Goal: Navigation & Orientation: Find specific page/section

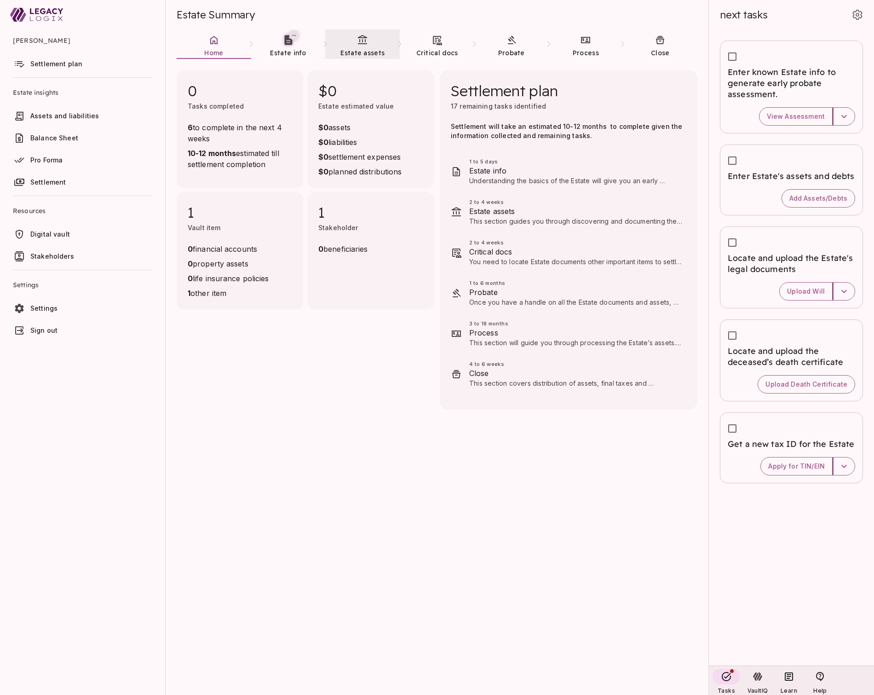
click at [363, 43] on icon at bounding box center [362, 39] width 9 height 9
click at [294, 46] on link "Estate info" at bounding box center [288, 45] width 75 height 33
click at [215, 45] on icon at bounding box center [213, 40] width 11 height 11
click at [289, 49] on span "Estate info" at bounding box center [288, 53] width 36 height 8
click at [356, 46] on link "Estate assets" at bounding box center [362, 45] width 75 height 33
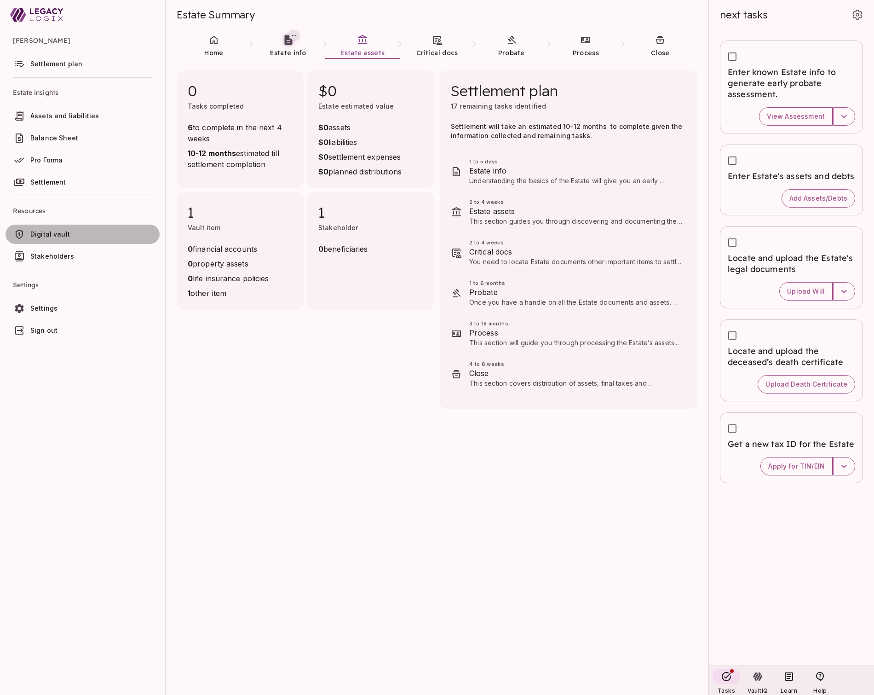
click at [74, 231] on span "Digital vault" at bounding box center [93, 234] width 126 height 9
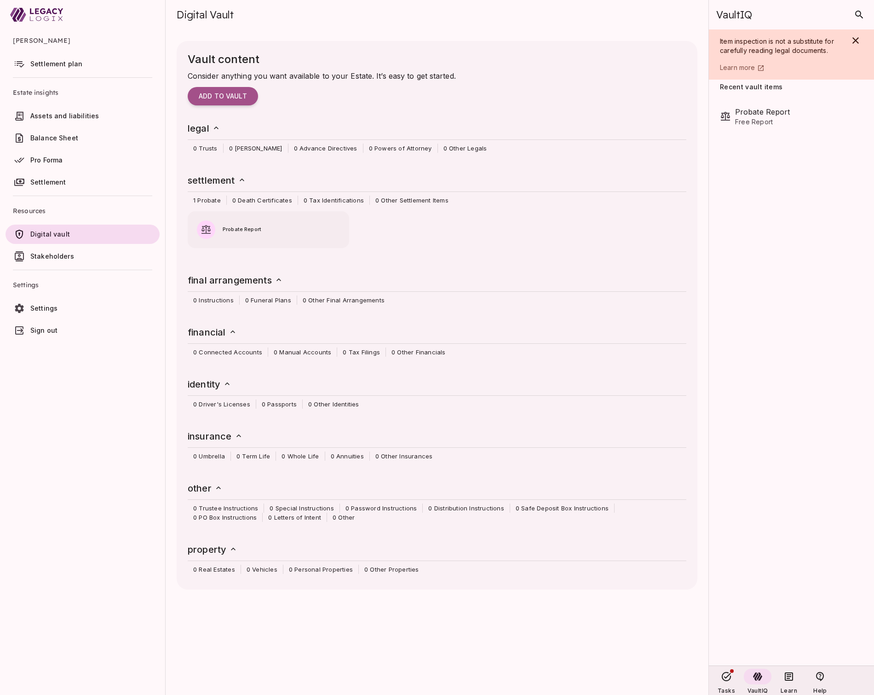
click at [64, 64] on span "Settlement plan" at bounding box center [56, 64] width 52 height 8
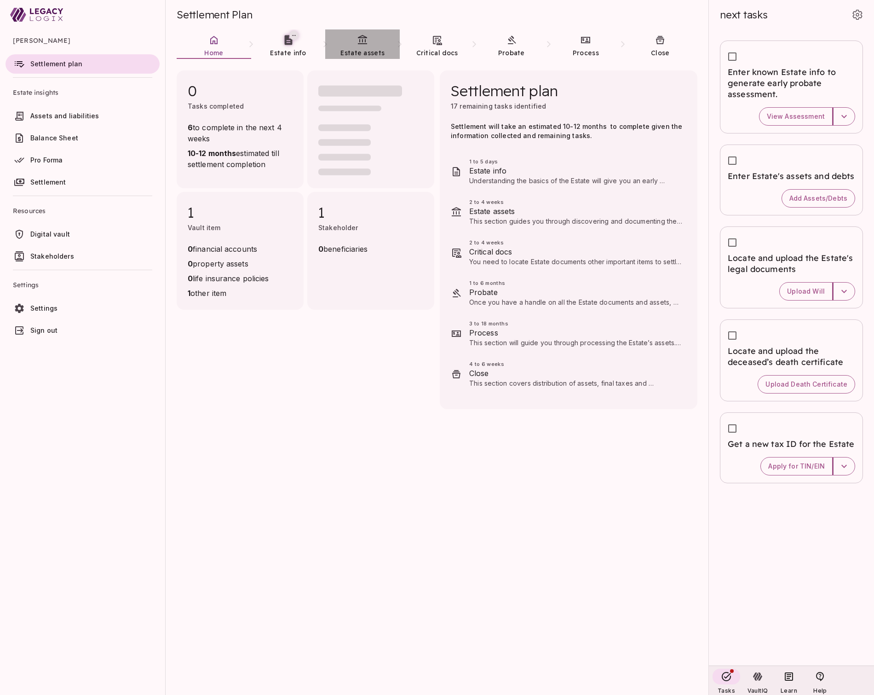
click at [351, 43] on link "Estate assets" at bounding box center [362, 45] width 75 height 33
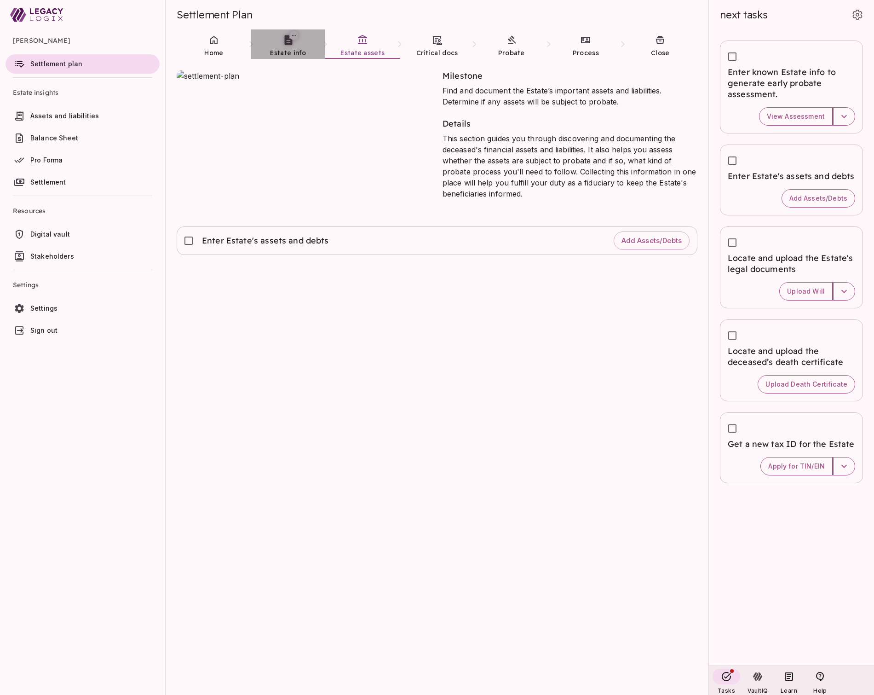
click at [272, 52] on span "Estate info" at bounding box center [288, 53] width 36 height 8
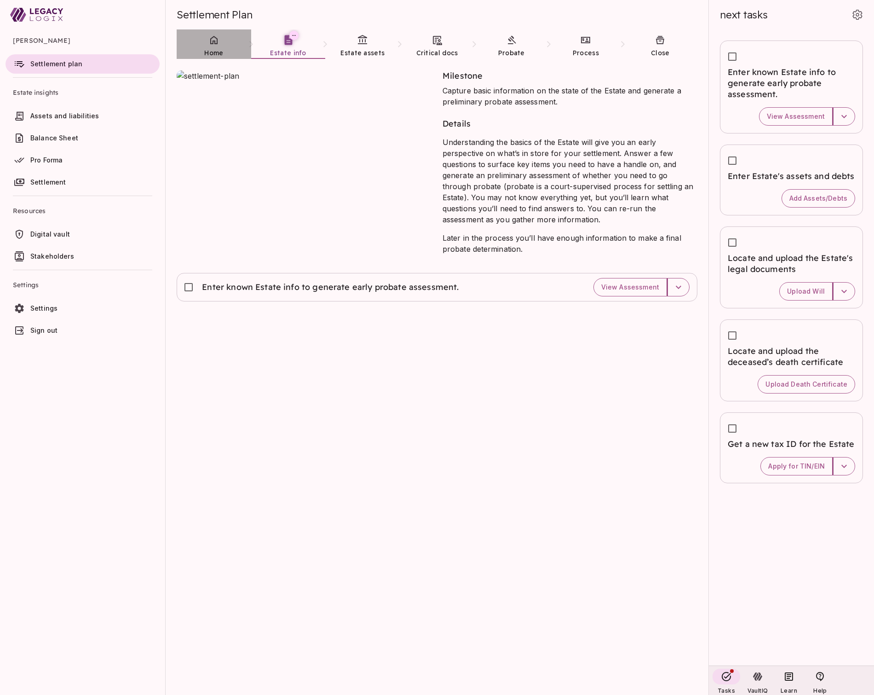
click at [214, 48] on span "Home" at bounding box center [213, 52] width 19 height 9
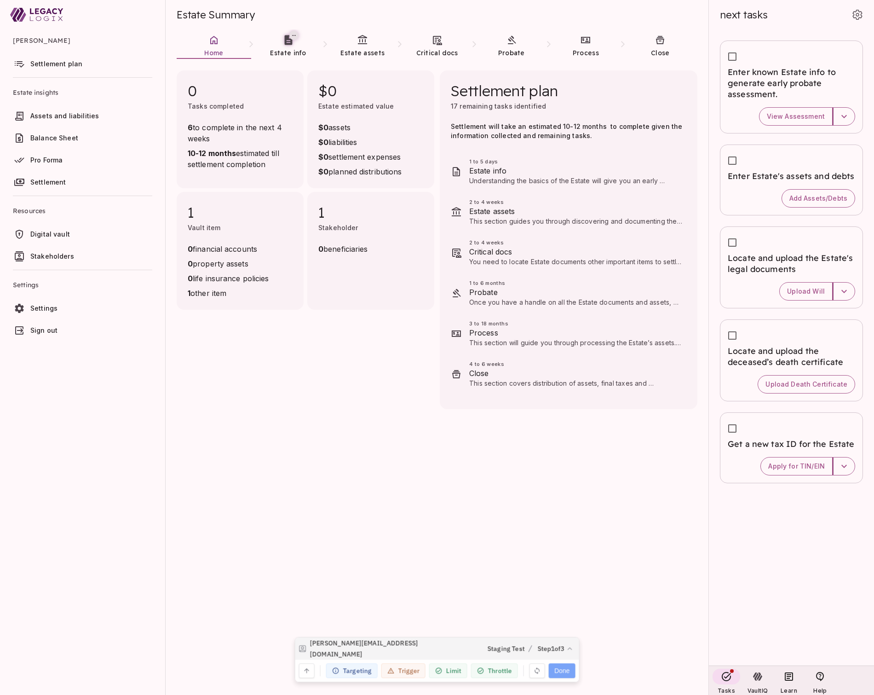
click at [559, 668] on button "Done" at bounding box center [562, 668] width 26 height 15
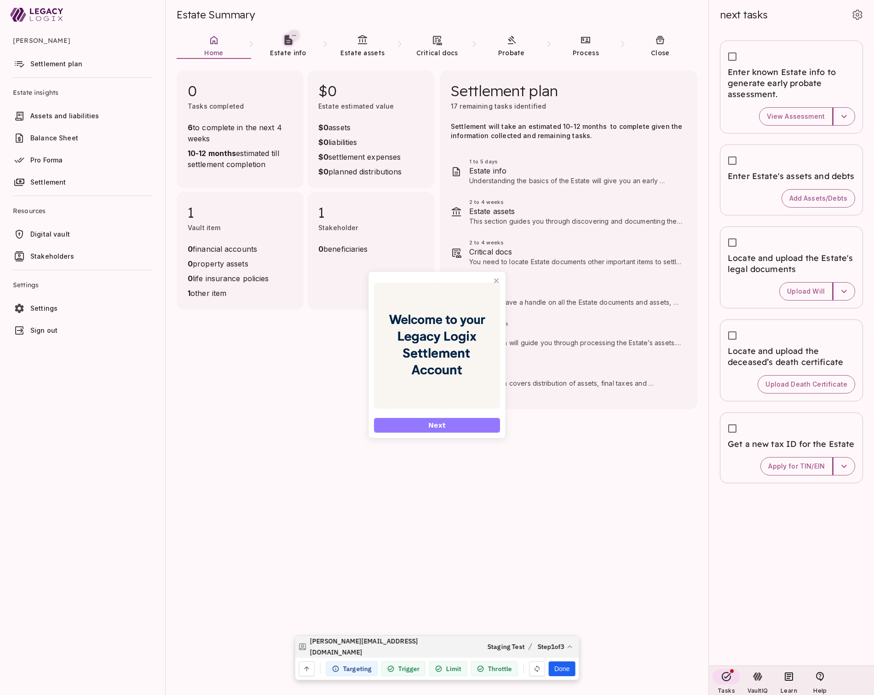
click at [435, 424] on span "Next" at bounding box center [436, 425] width 17 height 10
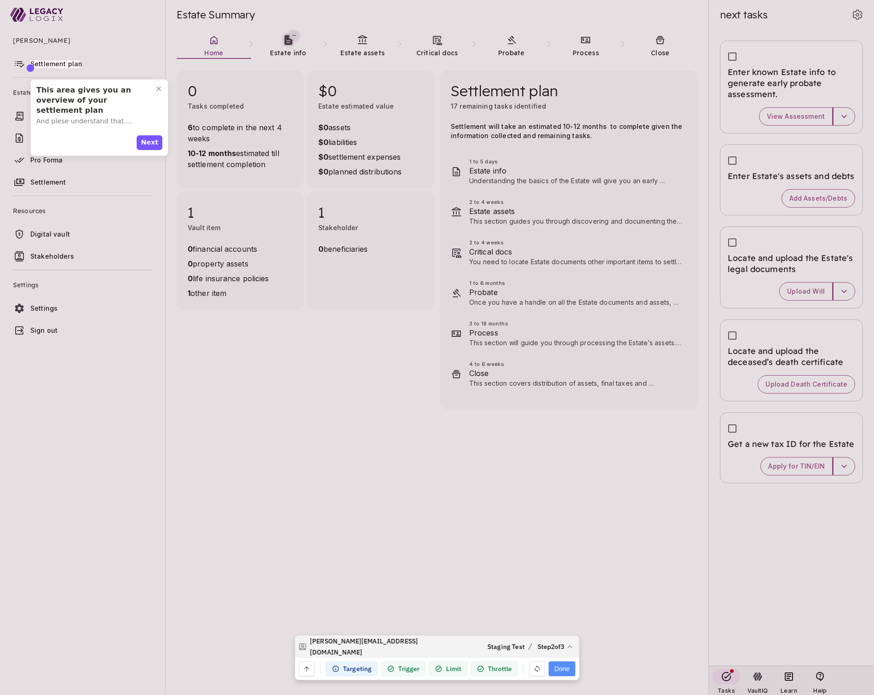
click at [564, 664] on button "Done" at bounding box center [562, 668] width 26 height 15
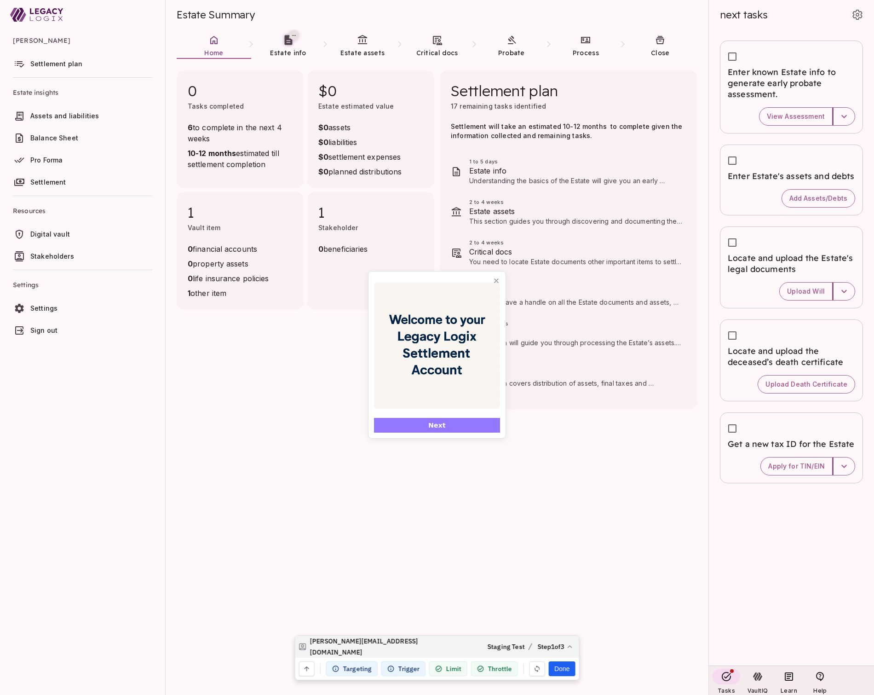
click at [437, 424] on span "Next" at bounding box center [436, 425] width 17 height 10
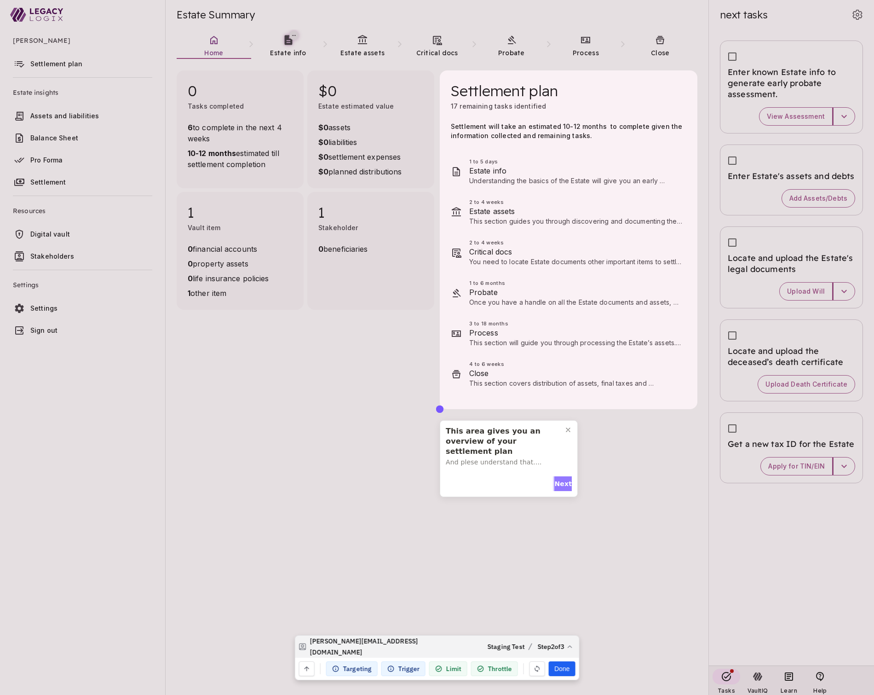
click at [561, 483] on span "Next" at bounding box center [562, 484] width 17 height 10
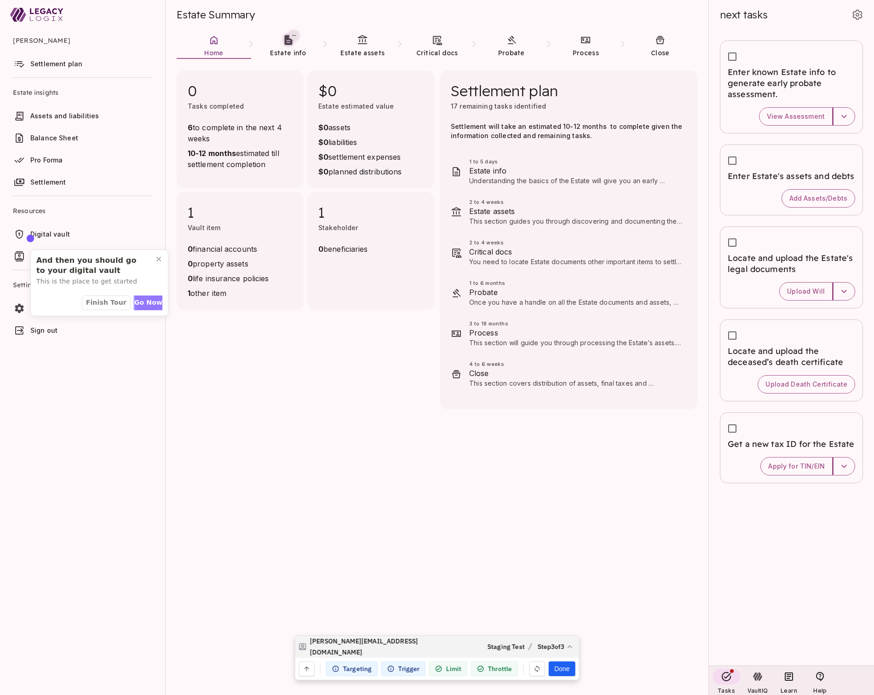
click at [150, 302] on span "Go Now" at bounding box center [148, 303] width 28 height 10
click at [567, 668] on button "Done" at bounding box center [562, 668] width 26 height 15
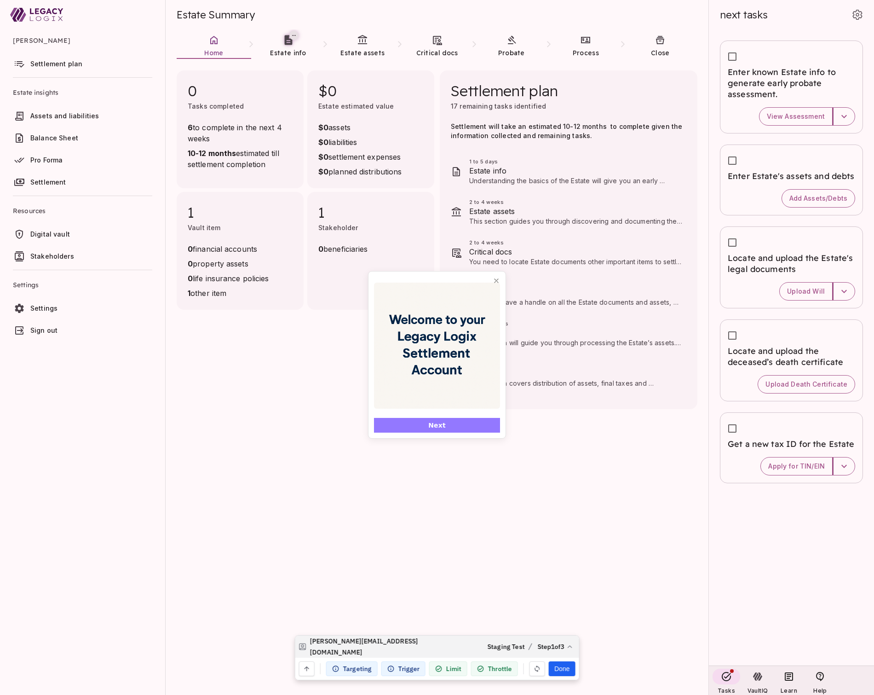
click at [464, 425] on button "Next" at bounding box center [437, 425] width 126 height 15
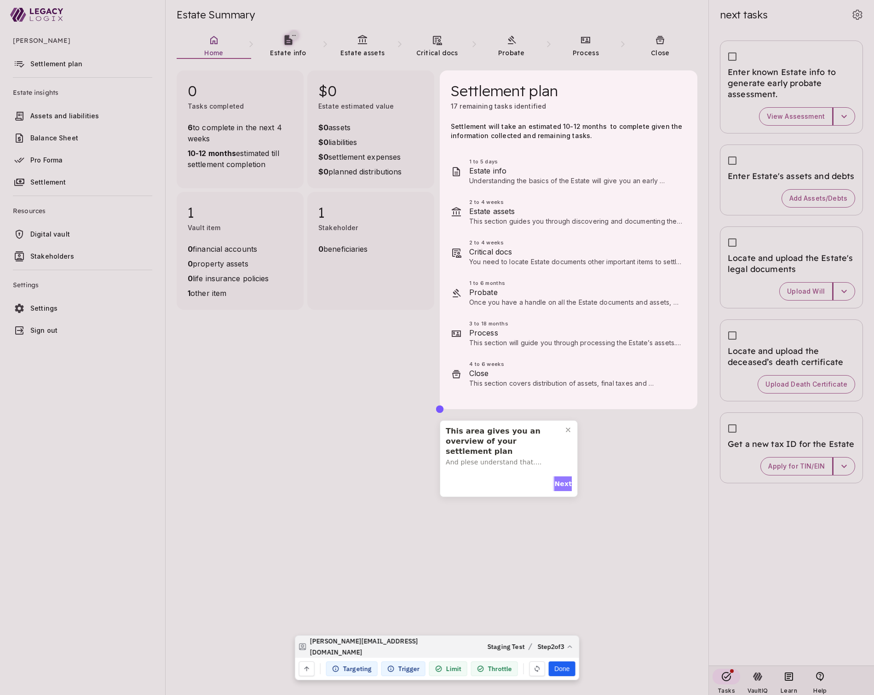
click at [558, 483] on span "Next" at bounding box center [562, 484] width 17 height 10
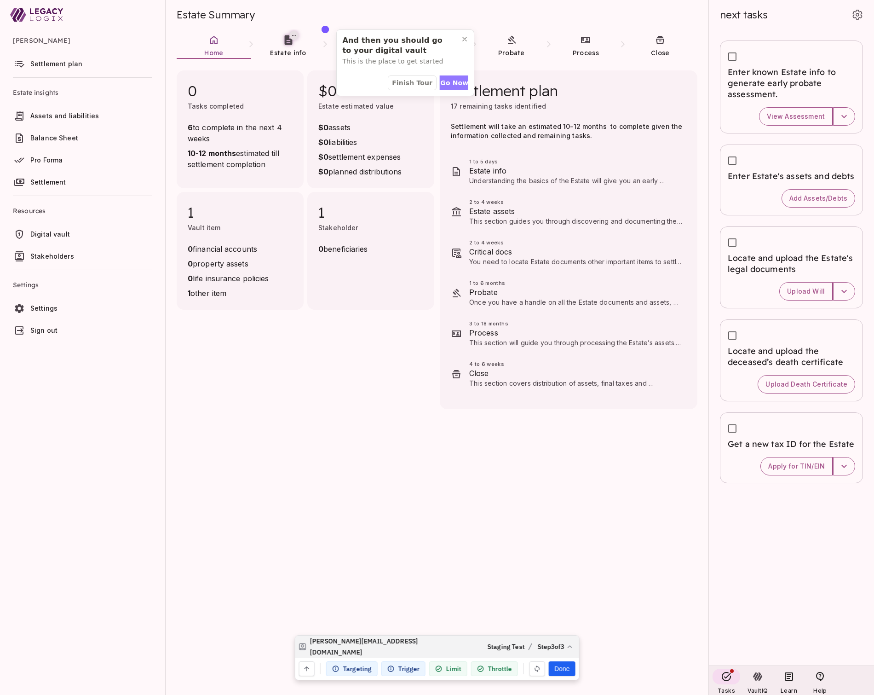
click at [450, 81] on span "Go Now" at bounding box center [454, 83] width 28 height 10
click at [560, 668] on button "Done" at bounding box center [562, 668] width 26 height 15
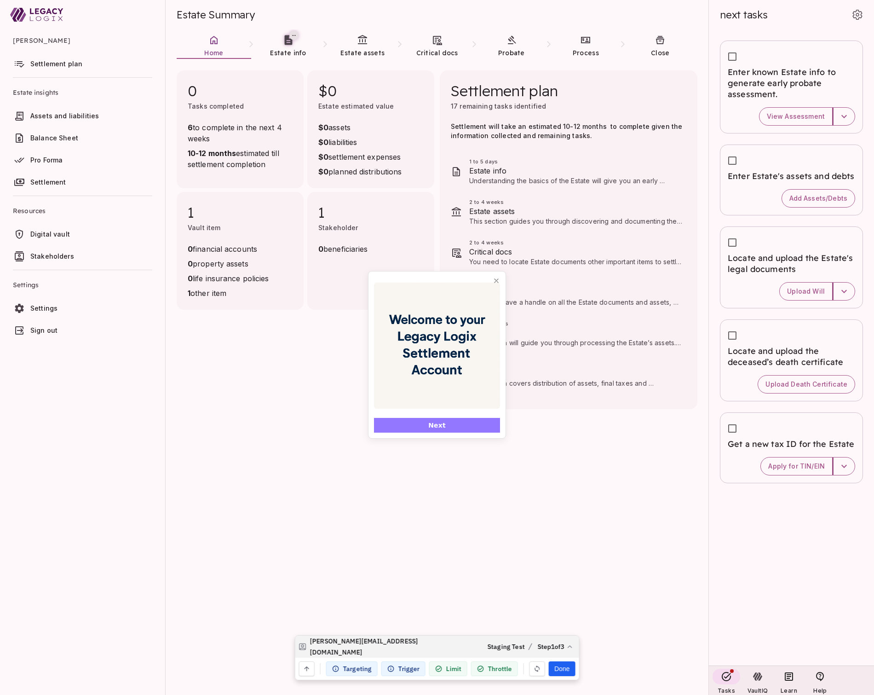
click at [472, 424] on button "Next" at bounding box center [437, 425] width 126 height 15
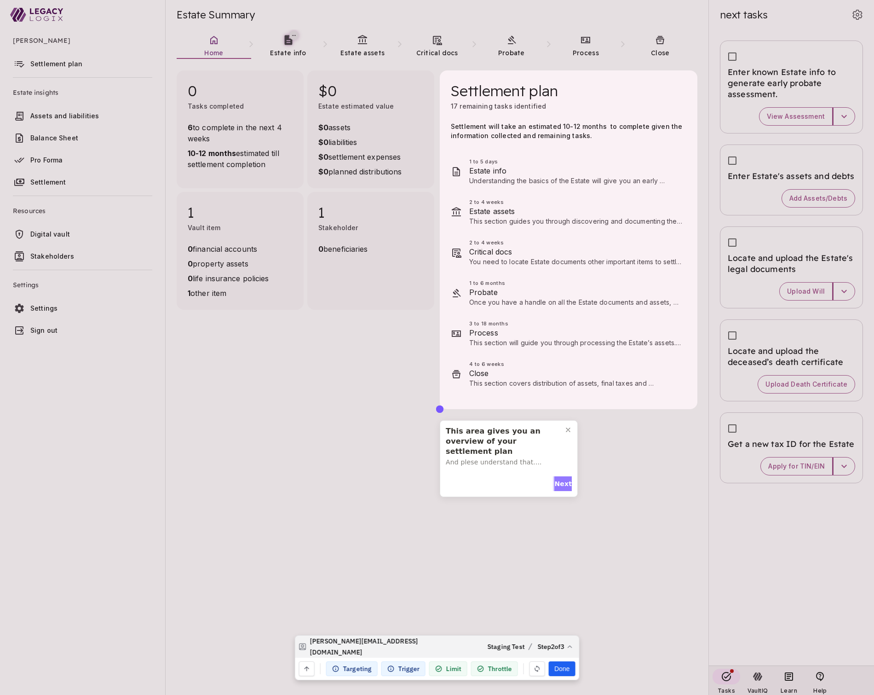
click at [560, 483] on span "Next" at bounding box center [562, 484] width 17 height 10
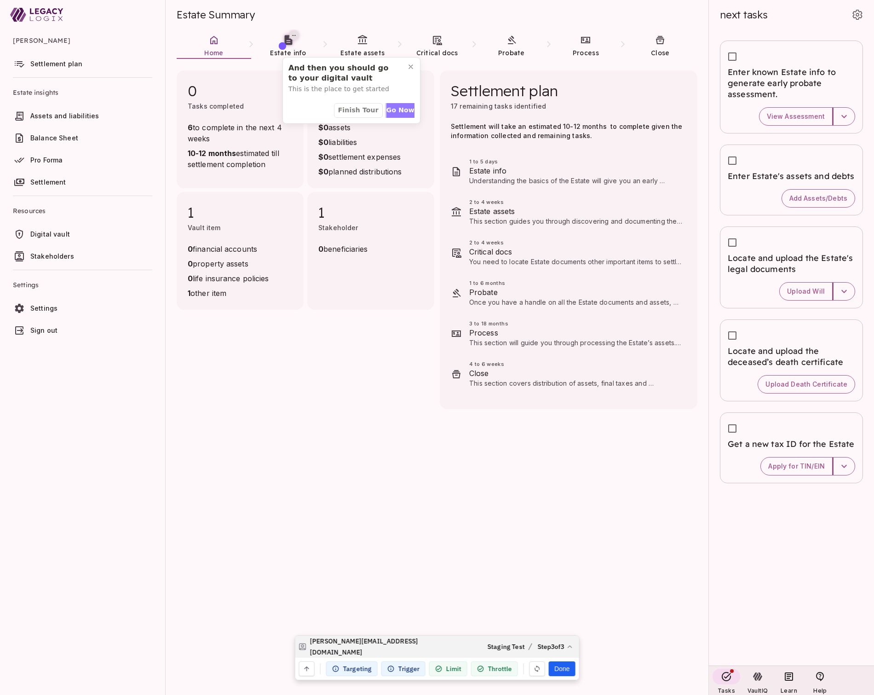
click at [395, 106] on span "Go Now" at bounding box center [400, 110] width 28 height 10
click at [560, 673] on button "Done" at bounding box center [562, 668] width 26 height 15
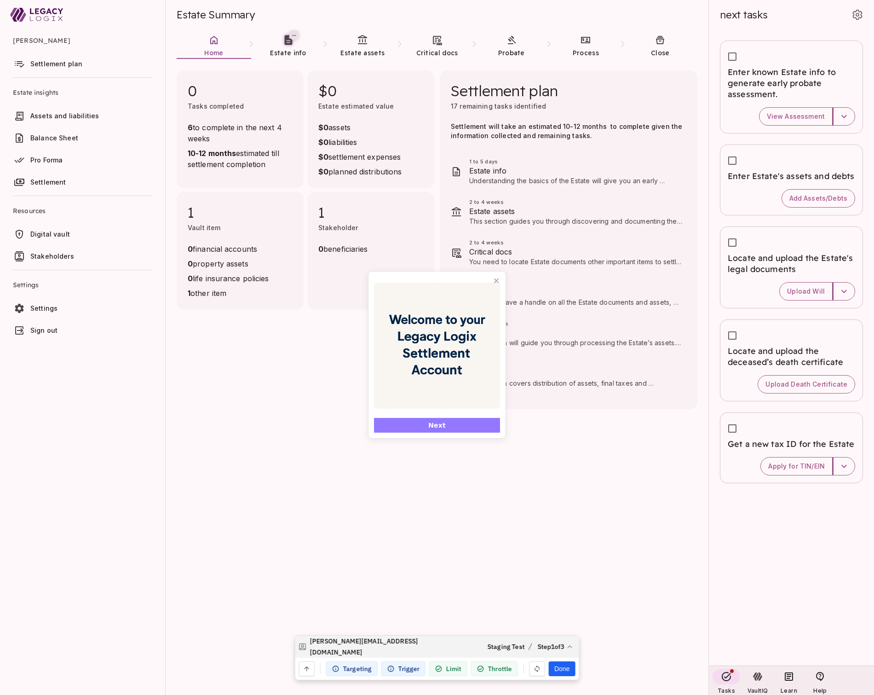
click at [466, 425] on button "Next" at bounding box center [437, 425] width 126 height 15
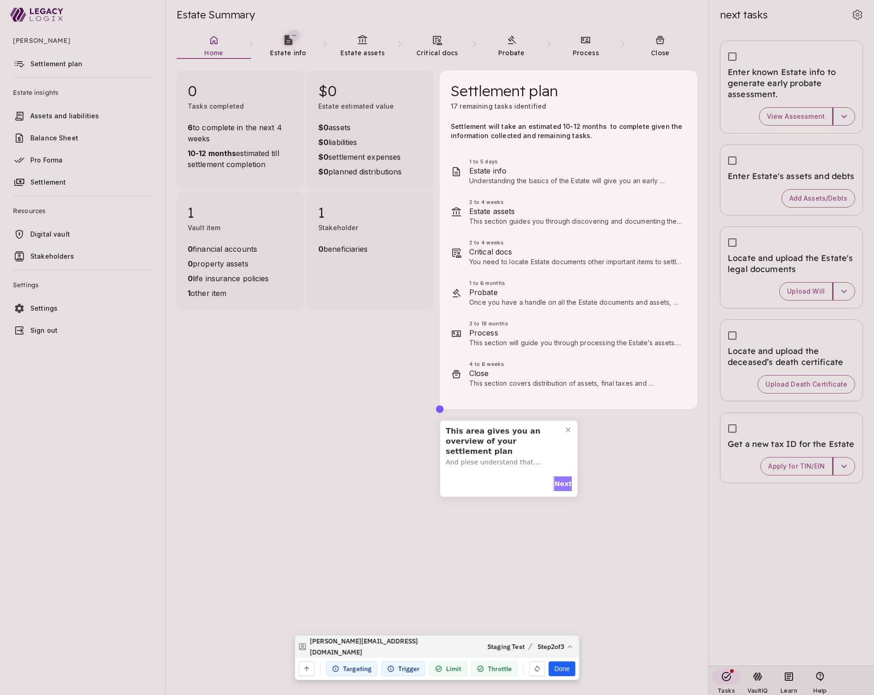
click at [561, 481] on span "Next" at bounding box center [562, 484] width 17 height 10
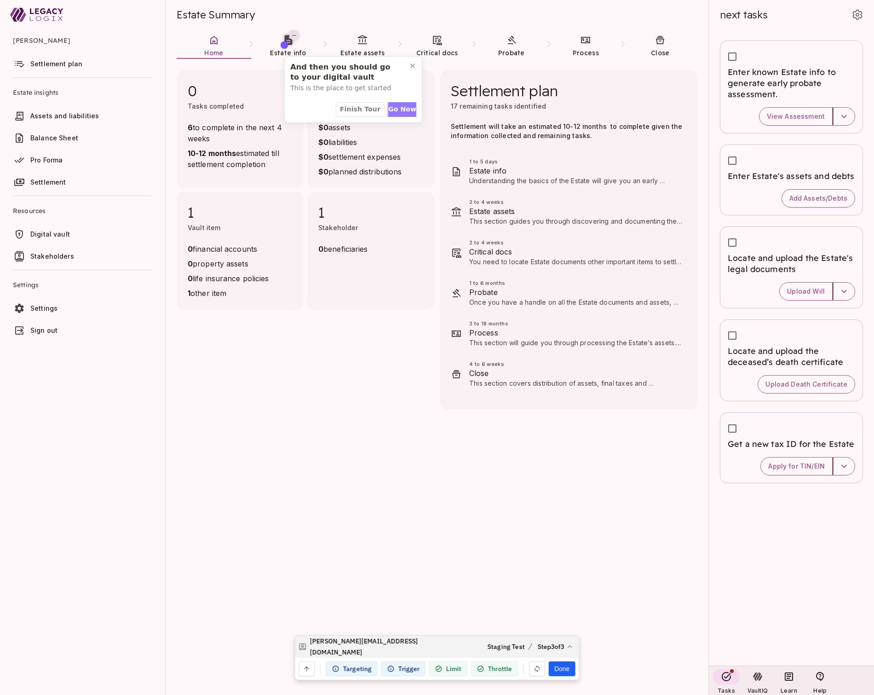
click at [404, 107] on span "Go Now" at bounding box center [402, 109] width 28 height 10
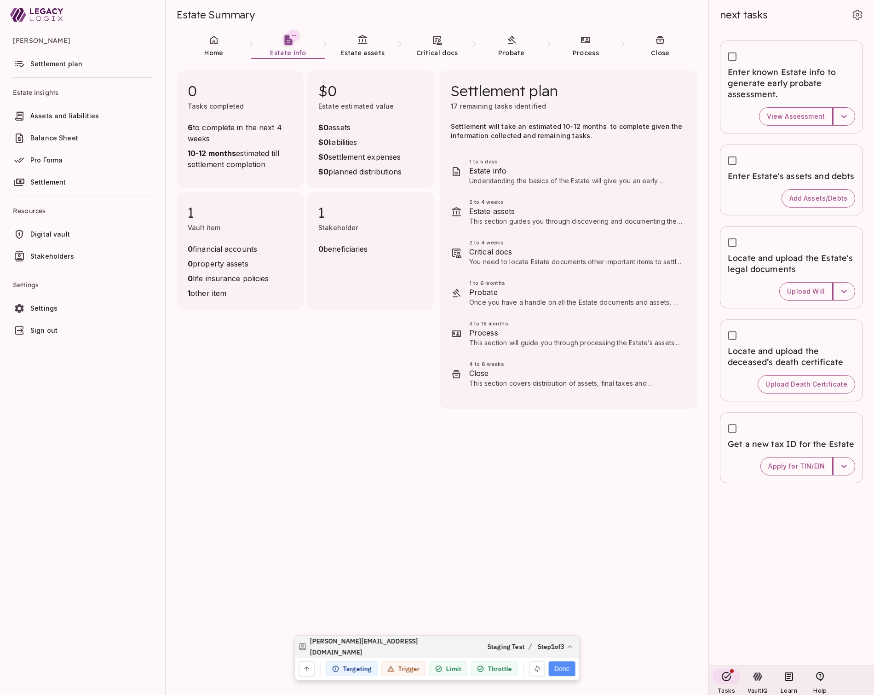
click at [564, 668] on button "Done" at bounding box center [562, 668] width 26 height 15
click at [221, 42] on link "Home" at bounding box center [214, 45] width 75 height 33
click at [282, 47] on link "Estate info" at bounding box center [288, 45] width 75 height 33
click at [356, 45] on link "Estate assets" at bounding box center [362, 45] width 75 height 33
click at [208, 47] on link "Home" at bounding box center [214, 45] width 75 height 33
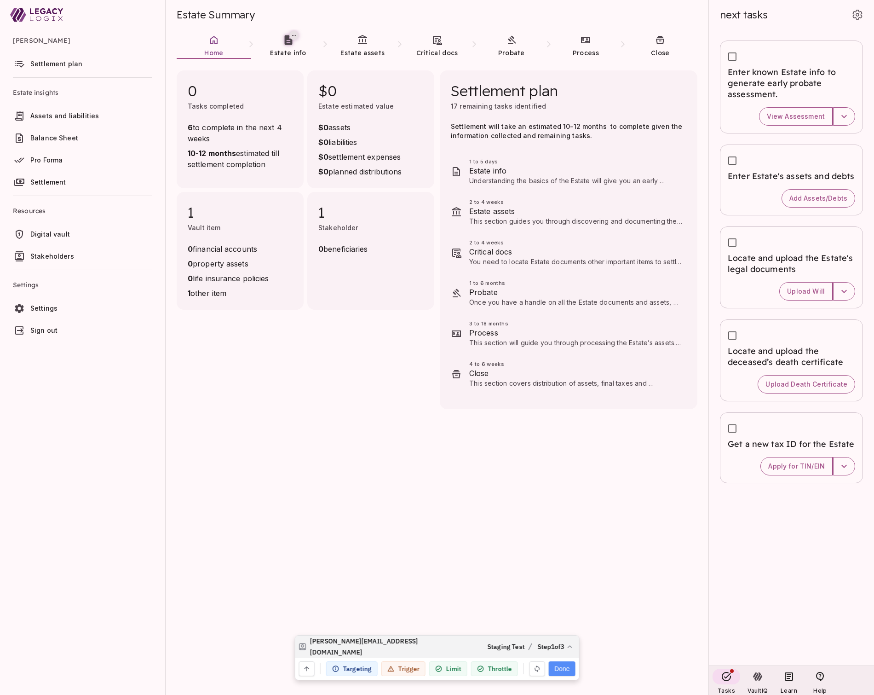
click at [562, 671] on button "Done" at bounding box center [562, 668] width 26 height 15
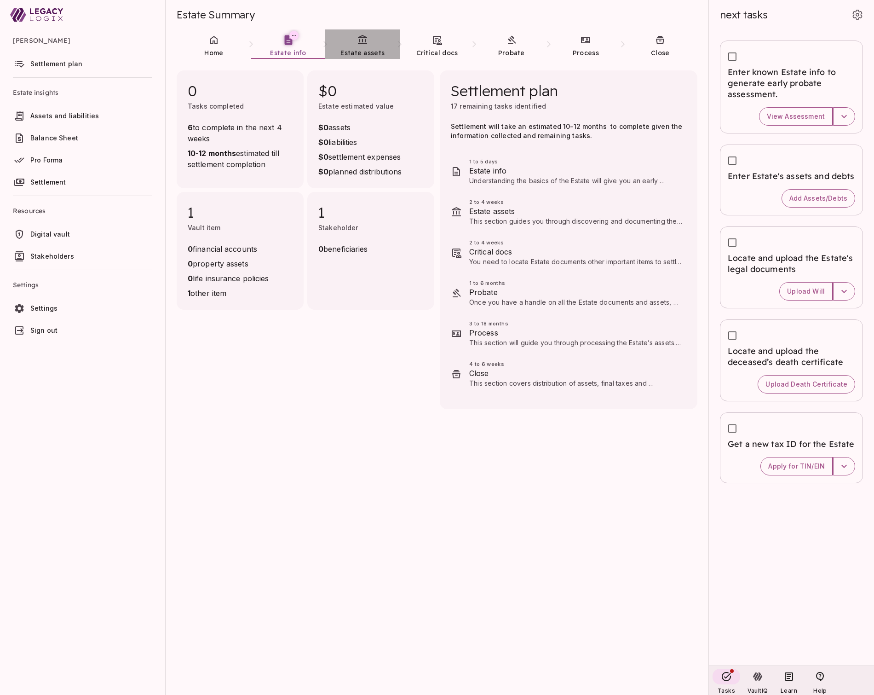
click at [365, 41] on icon at bounding box center [362, 39] width 9 height 9
click at [435, 44] on icon at bounding box center [437, 40] width 11 height 11
click at [359, 45] on icon at bounding box center [362, 40] width 11 height 11
click at [436, 46] on link "Critical docs" at bounding box center [437, 45] width 75 height 33
click at [211, 49] on span "Home" at bounding box center [213, 53] width 19 height 8
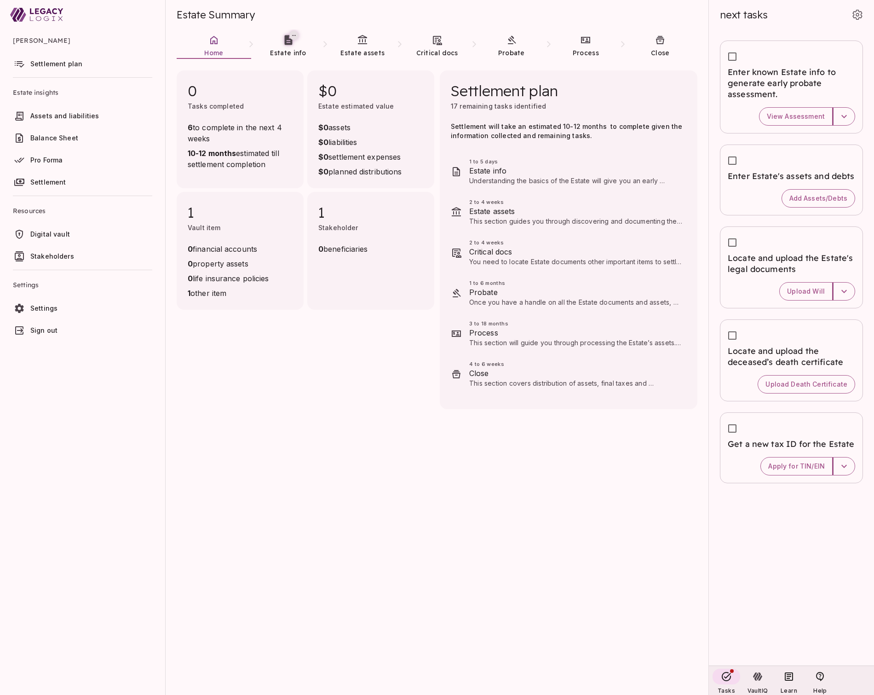
click at [49, 308] on span "Settings" at bounding box center [43, 308] width 27 height 8
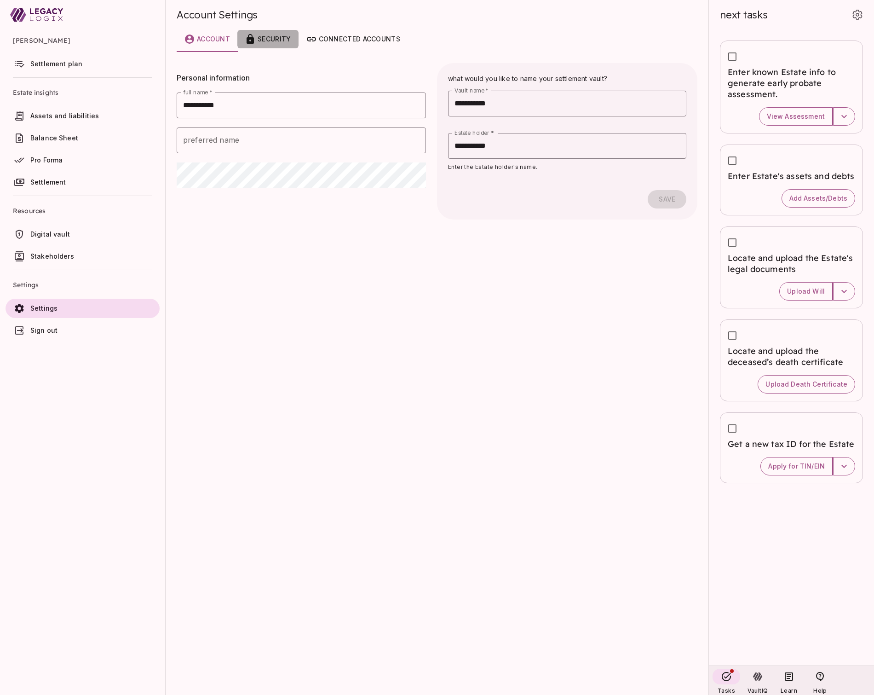
click at [278, 43] on div "Security" at bounding box center [268, 39] width 46 height 11
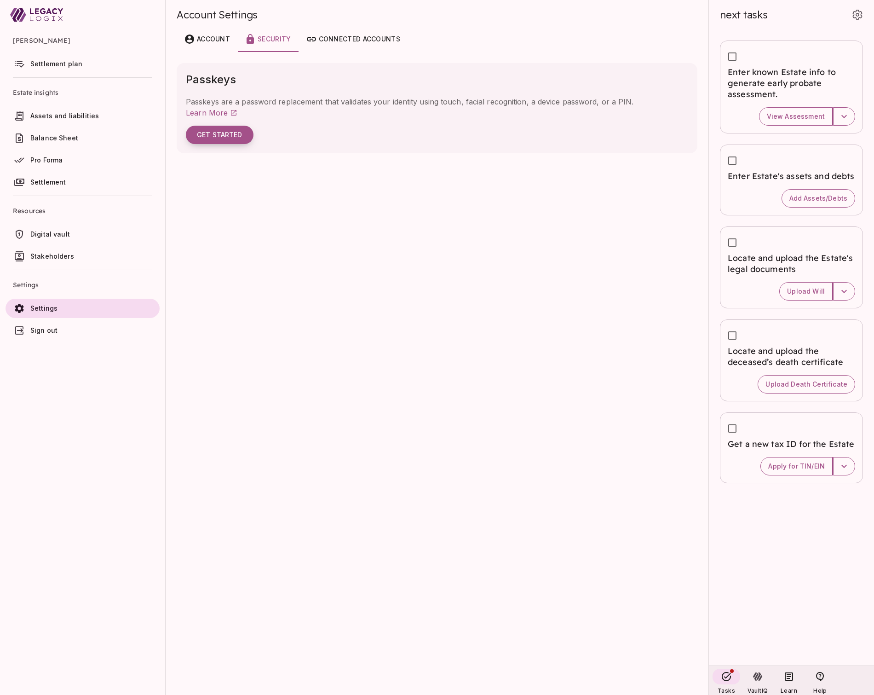
click at [238, 134] on button "Get Started" at bounding box center [220, 135] width 68 height 18
click at [53, 63] on span "Settlement plan" at bounding box center [56, 64] width 52 height 8
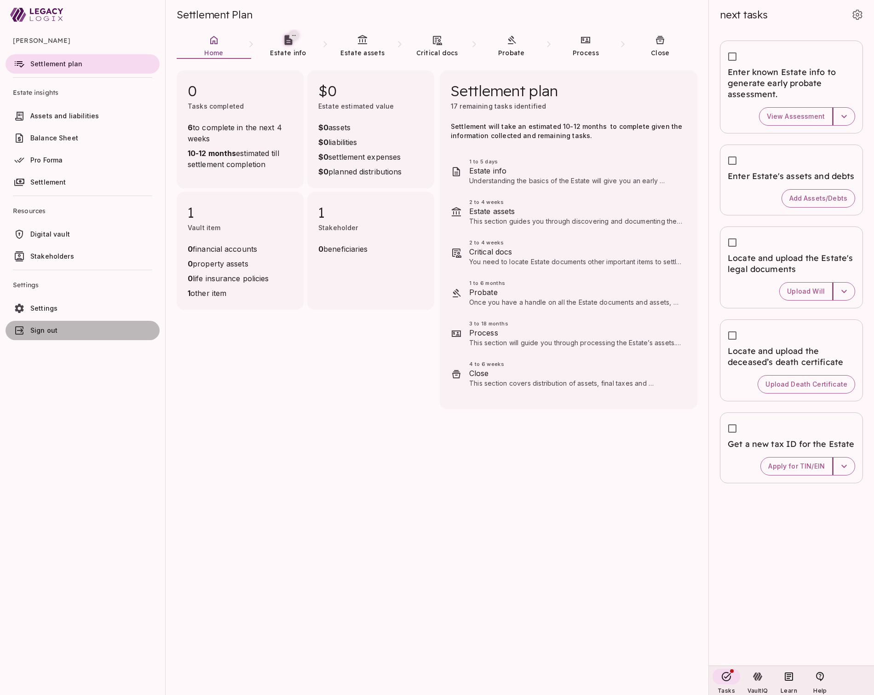
click at [48, 331] on span "Sign out" at bounding box center [43, 330] width 27 height 8
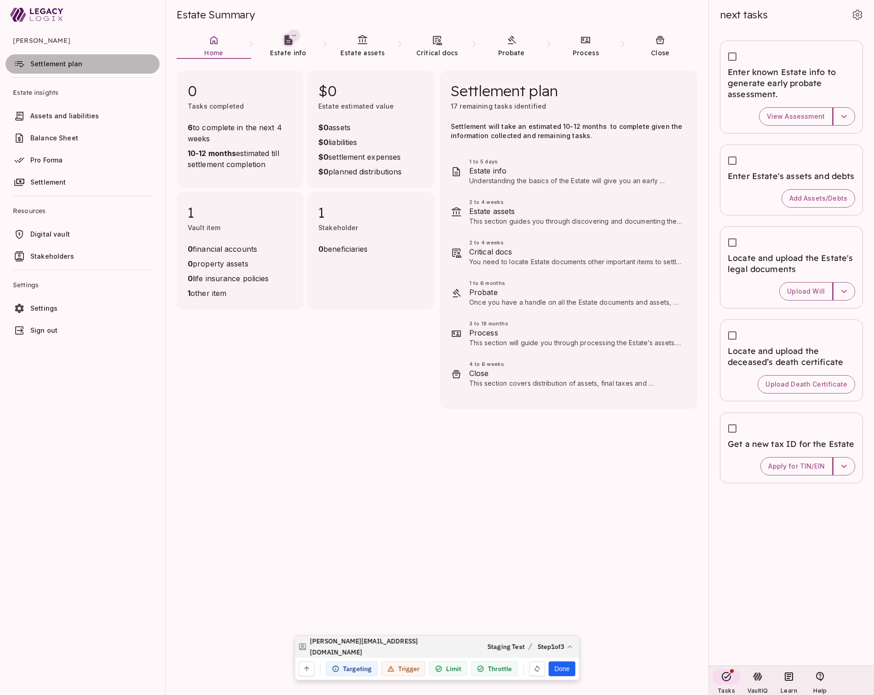
click at [75, 63] on span "Settlement plan" at bounding box center [56, 64] width 52 height 8
click at [562, 666] on button "Done" at bounding box center [562, 668] width 26 height 15
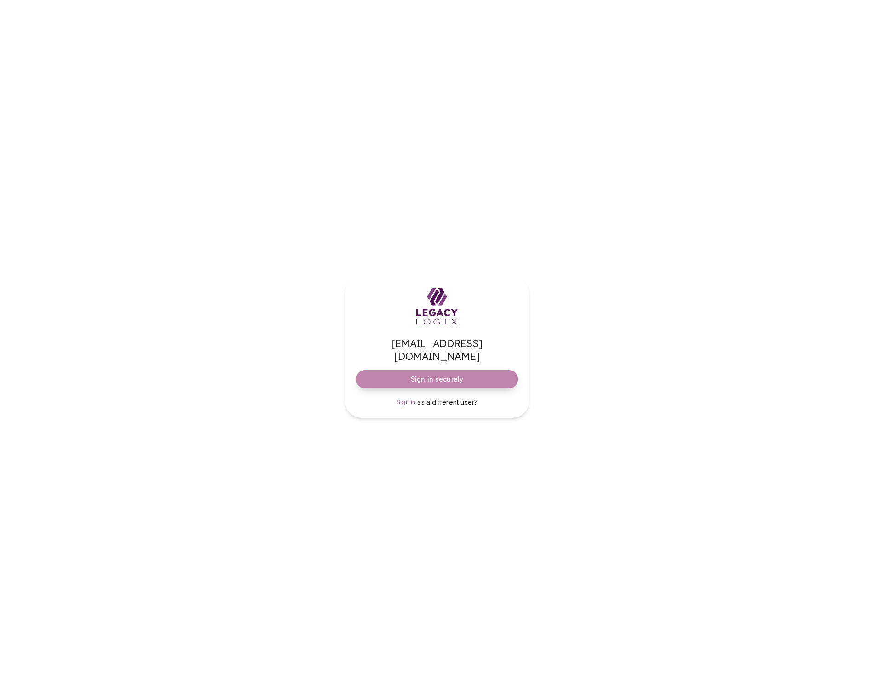
click at [438, 374] on span "Sign in securely" at bounding box center [437, 378] width 52 height 9
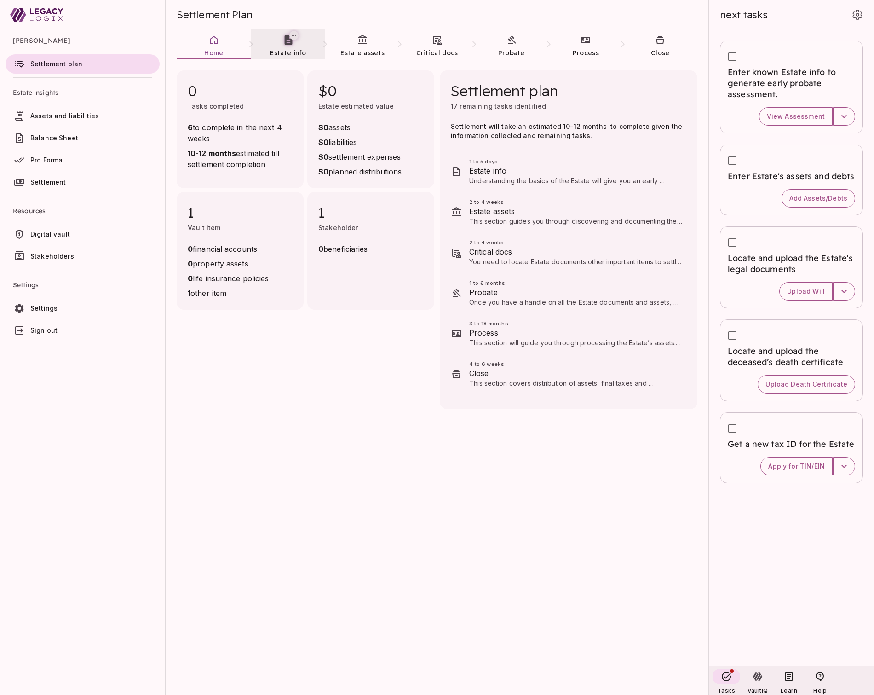
click at [286, 46] on link "Estate info" at bounding box center [288, 45] width 75 height 33
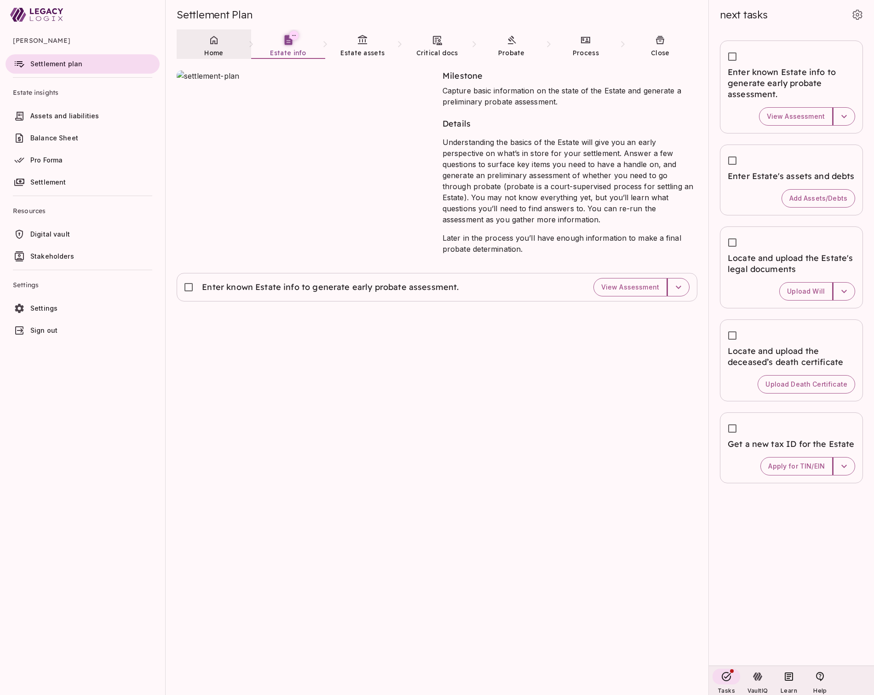
click at [211, 46] on link "Home" at bounding box center [214, 45] width 75 height 33
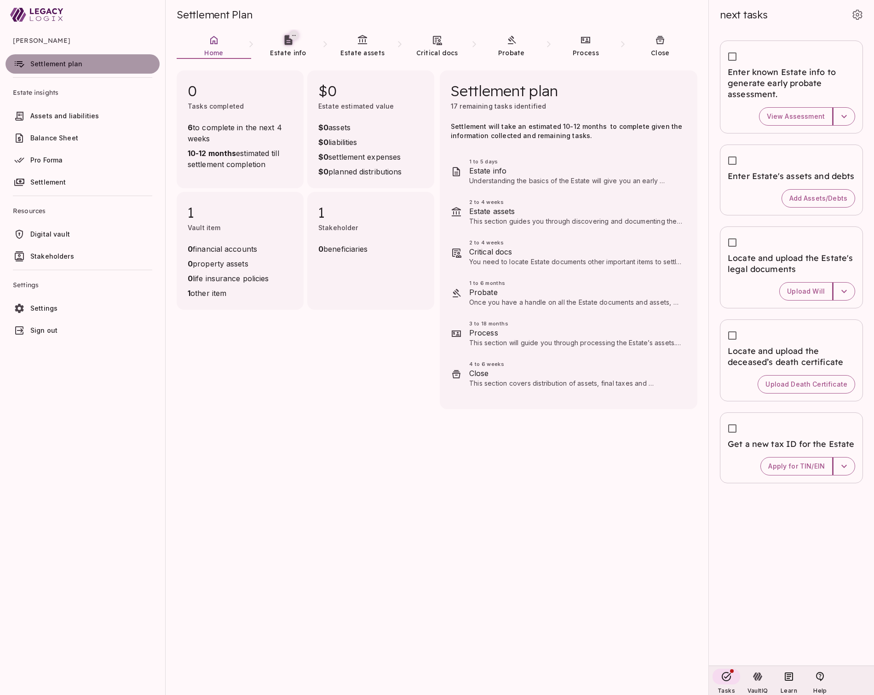
click at [72, 66] on span "Settlement plan" at bounding box center [56, 64] width 52 height 8
click at [215, 38] on icon at bounding box center [213, 40] width 7 height 8
click at [286, 50] on span "Estate info" at bounding box center [288, 53] width 36 height 8
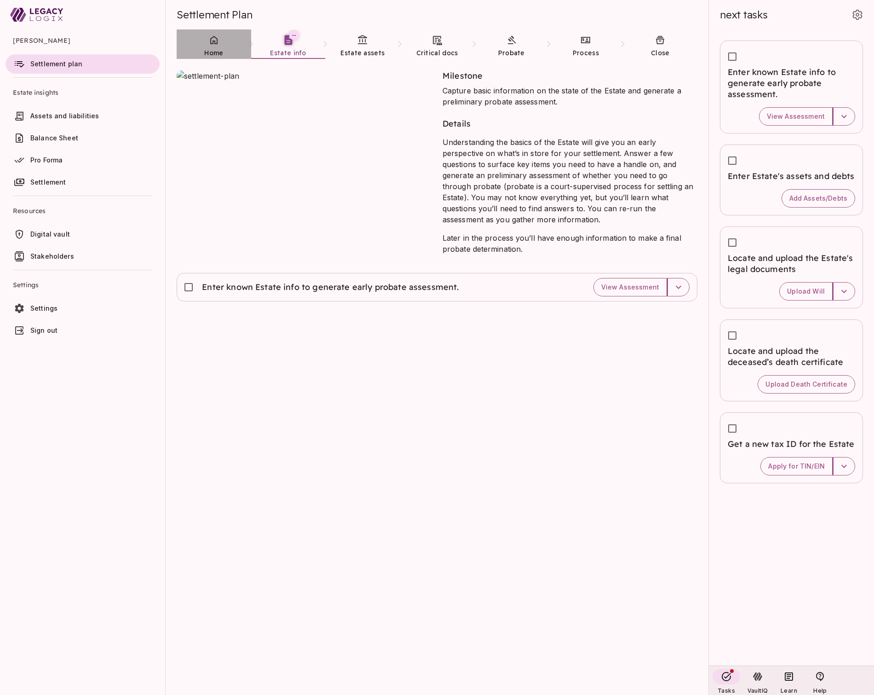
click at [213, 46] on link "Home" at bounding box center [214, 45] width 75 height 33
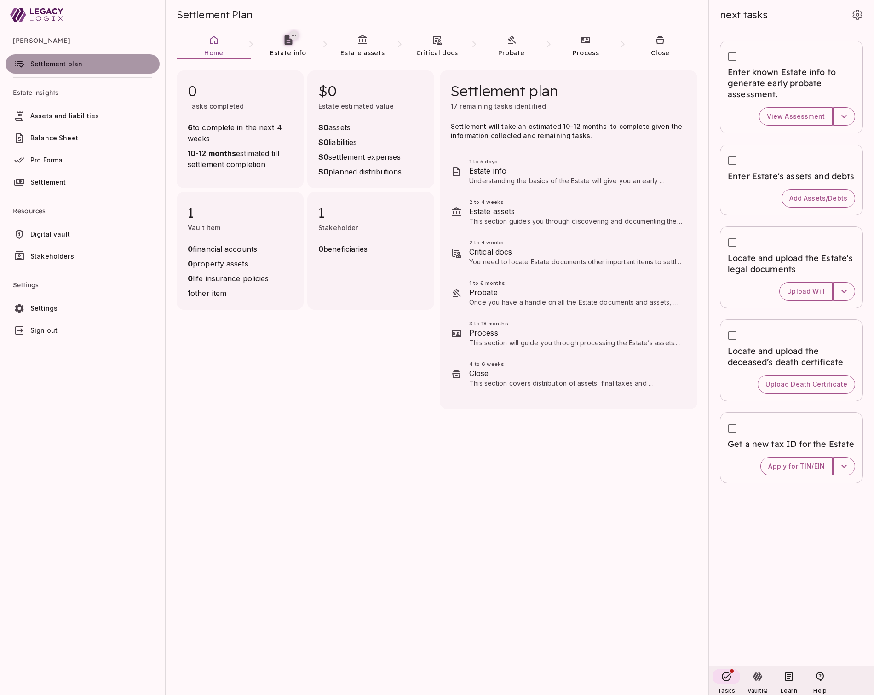
click at [96, 64] on span "Settlement plan" at bounding box center [93, 63] width 126 height 9
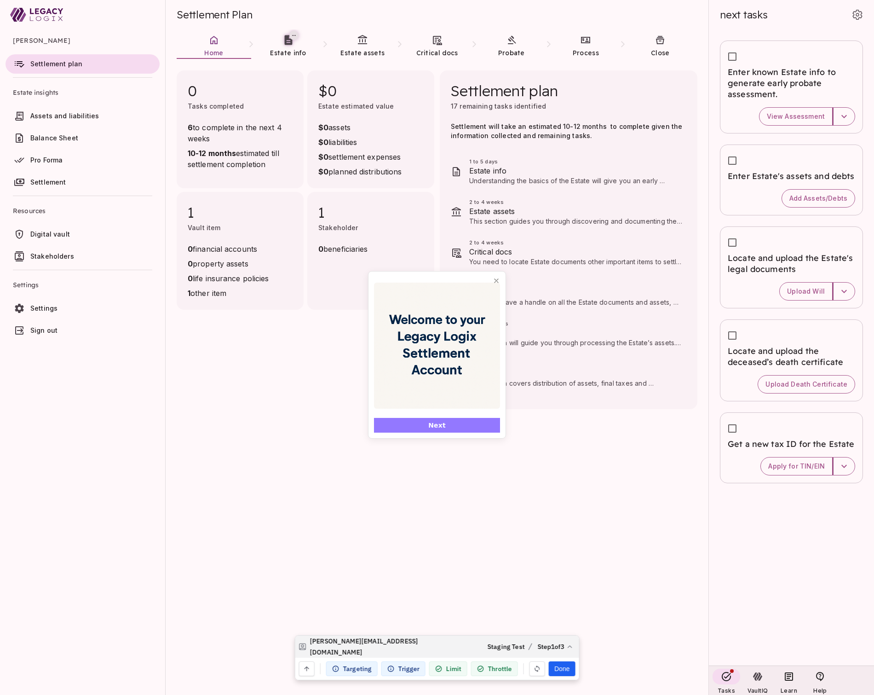
click at [457, 423] on button "Next" at bounding box center [437, 425] width 126 height 15
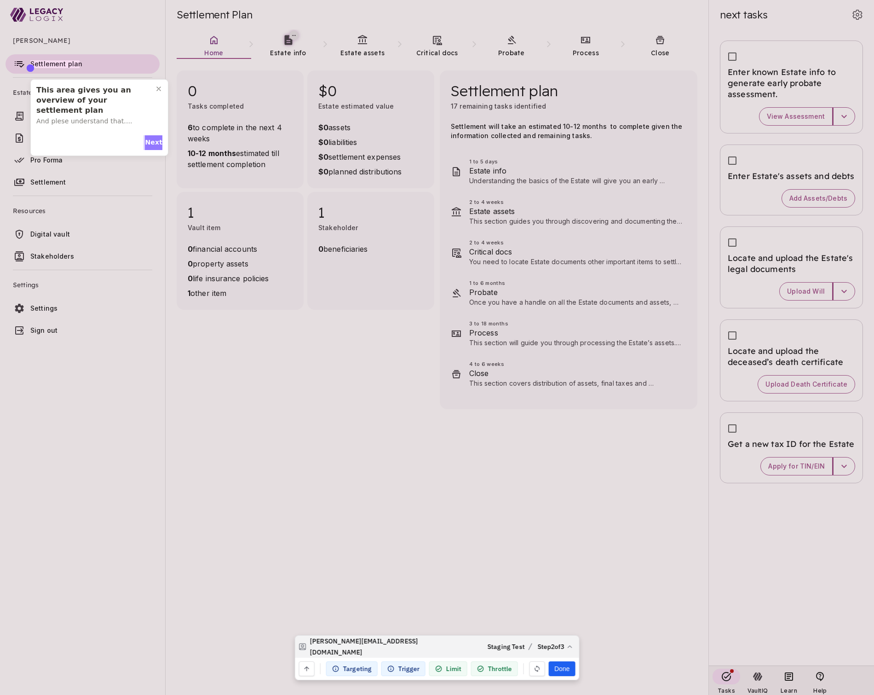
click at [151, 141] on span "Next" at bounding box center [153, 143] width 17 height 10
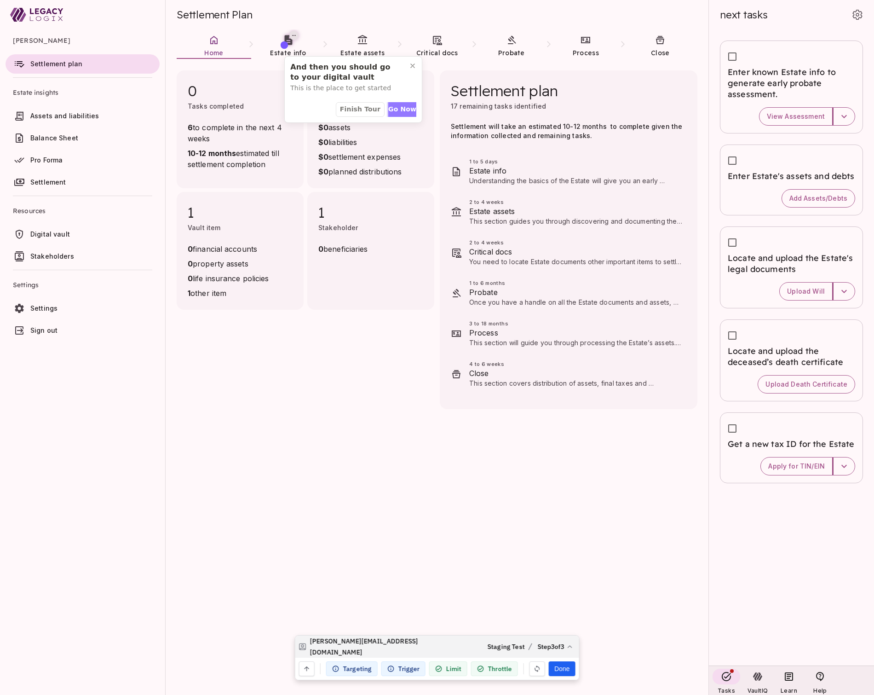
click at [393, 108] on span "Go Now" at bounding box center [402, 109] width 28 height 10
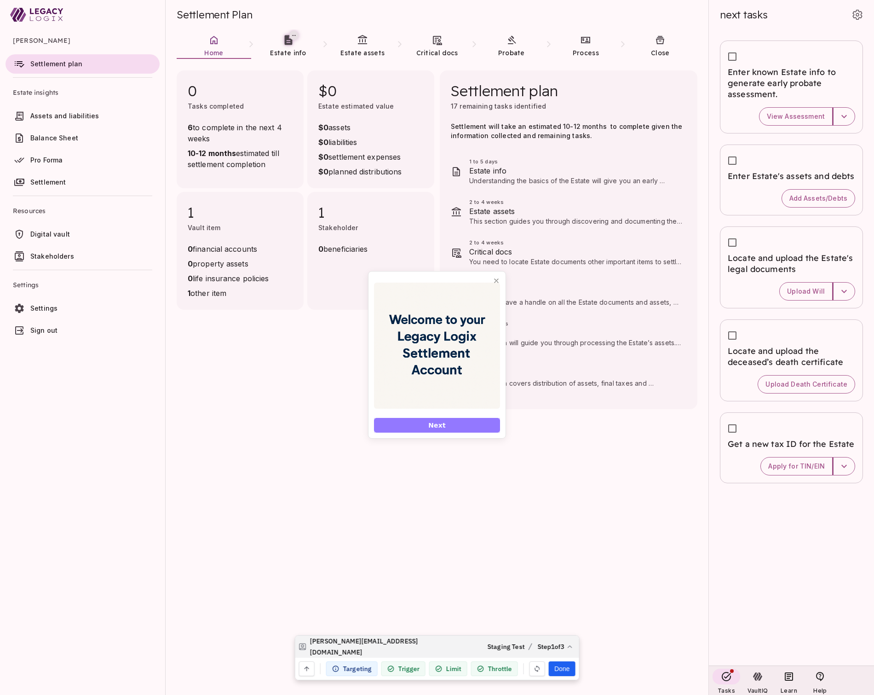
click at [457, 423] on button "Next" at bounding box center [437, 425] width 126 height 15
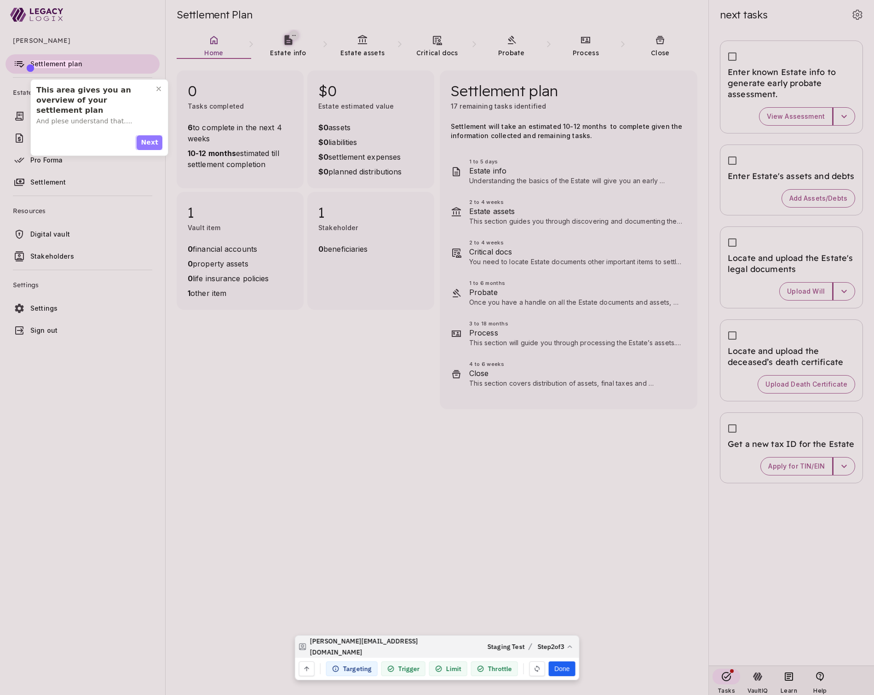
click at [152, 139] on span "Next" at bounding box center [149, 143] width 17 height 10
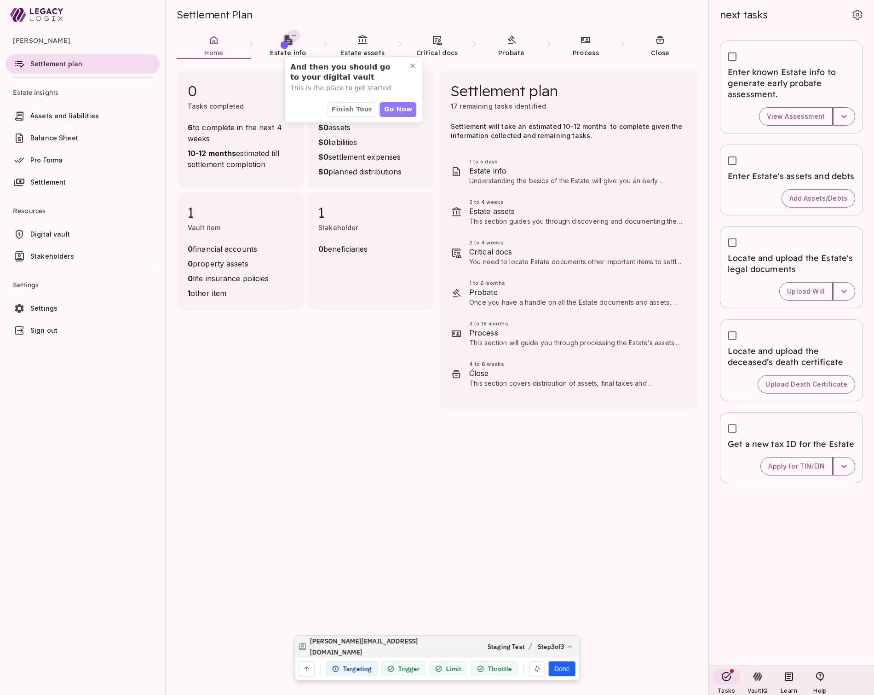
click at [398, 108] on span "Go Now" at bounding box center [398, 109] width 28 height 10
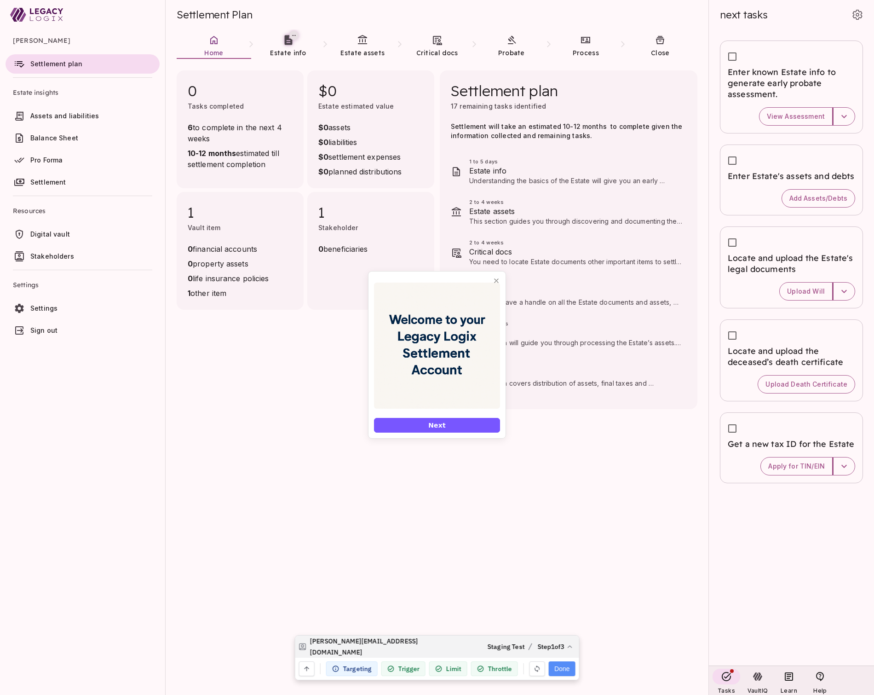
click at [564, 667] on button "Done" at bounding box center [562, 668] width 26 height 15
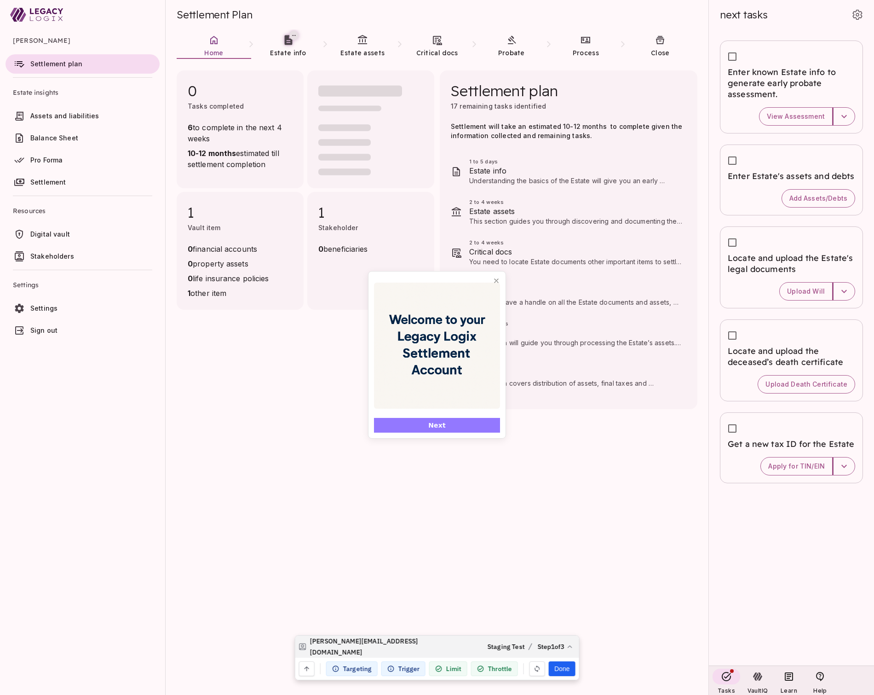
click at [458, 426] on button "Next" at bounding box center [437, 425] width 126 height 15
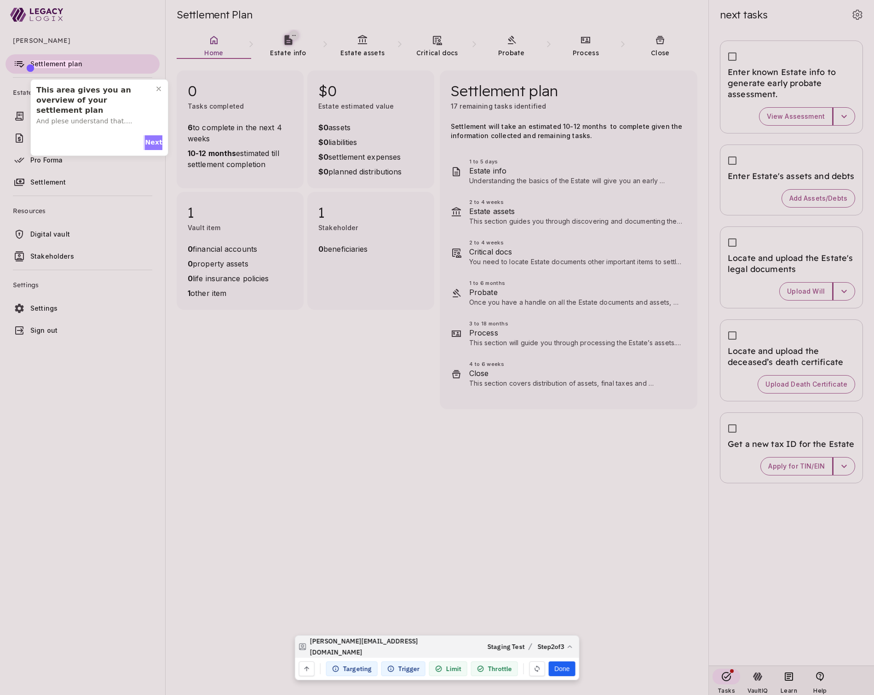
click at [149, 142] on span "Next" at bounding box center [153, 143] width 17 height 10
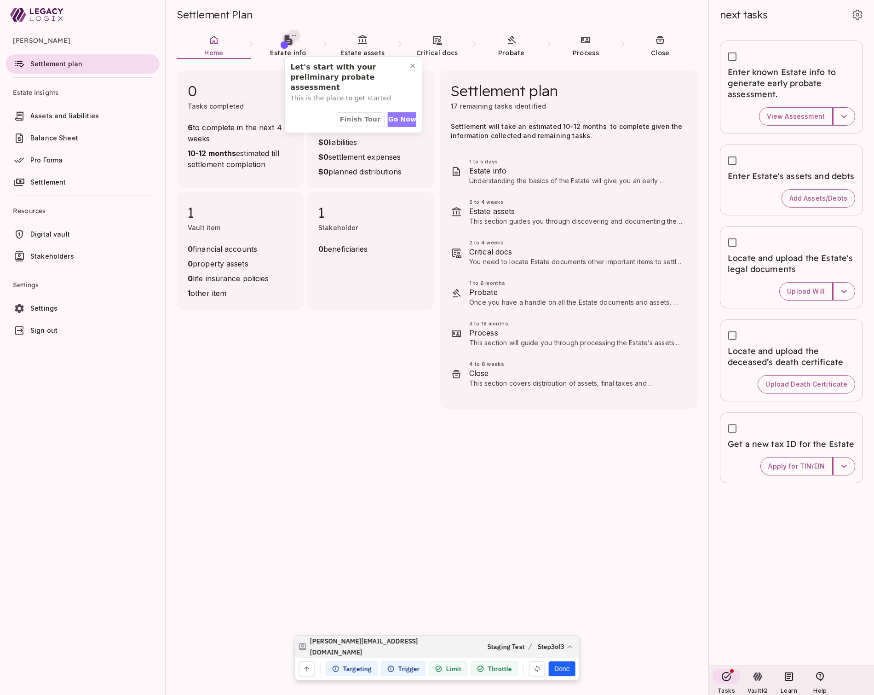
click at [403, 117] on span "Go Now" at bounding box center [402, 120] width 28 height 10
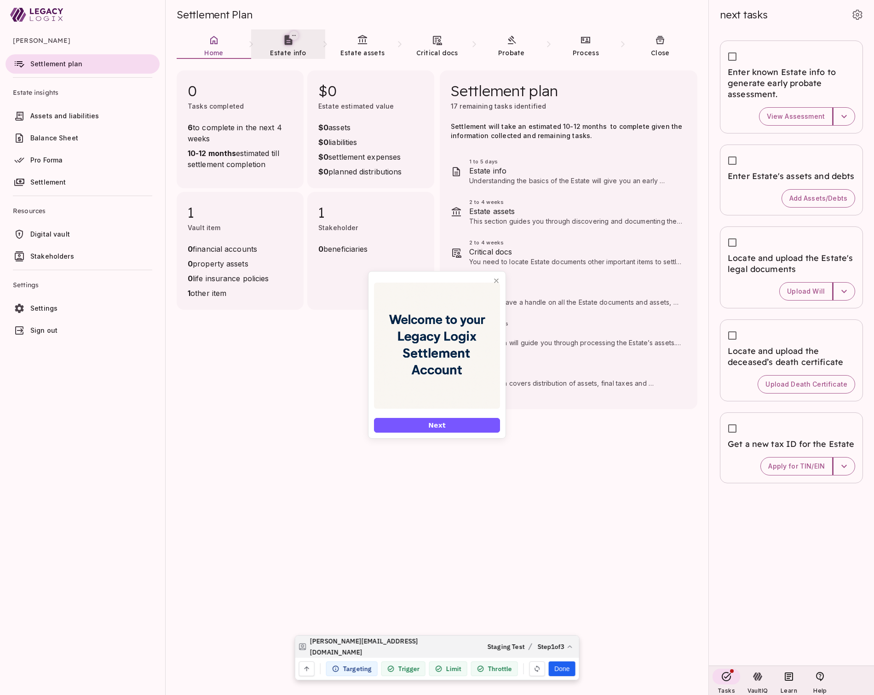
click at [291, 43] on icon at bounding box center [288, 40] width 8 height 10
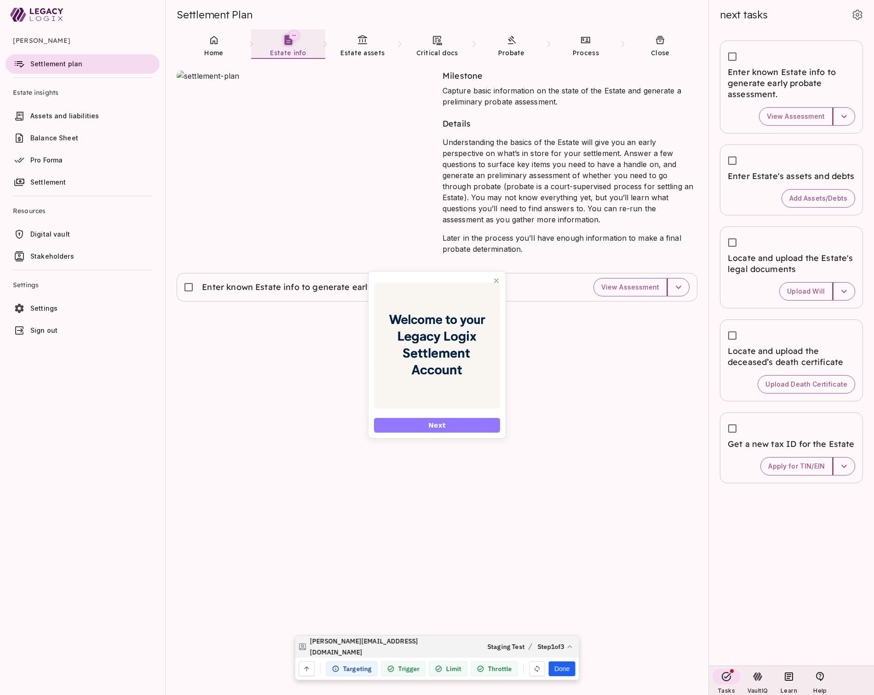
click at [452, 426] on button "Next" at bounding box center [437, 425] width 126 height 15
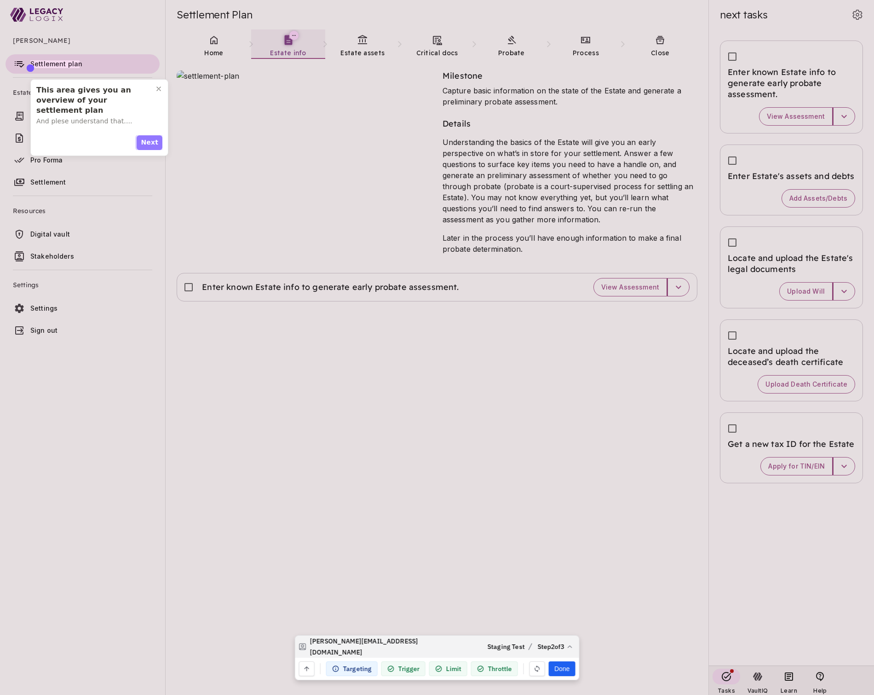
click at [148, 144] on span "Next" at bounding box center [149, 143] width 17 height 10
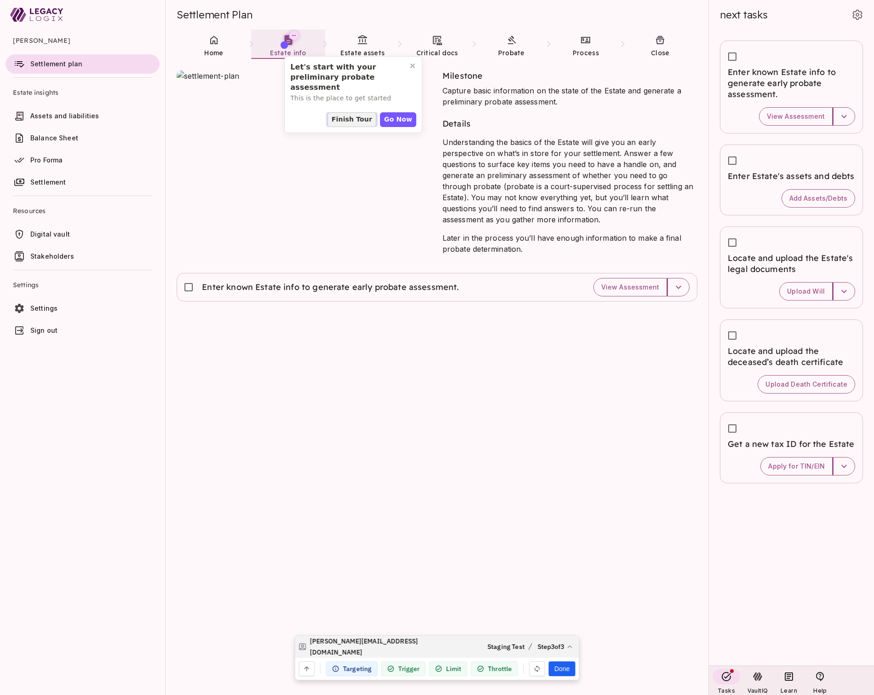
click at [367, 117] on span "Finish Tour" at bounding box center [352, 120] width 40 height 10
click at [564, 667] on button "Done" at bounding box center [562, 668] width 26 height 15
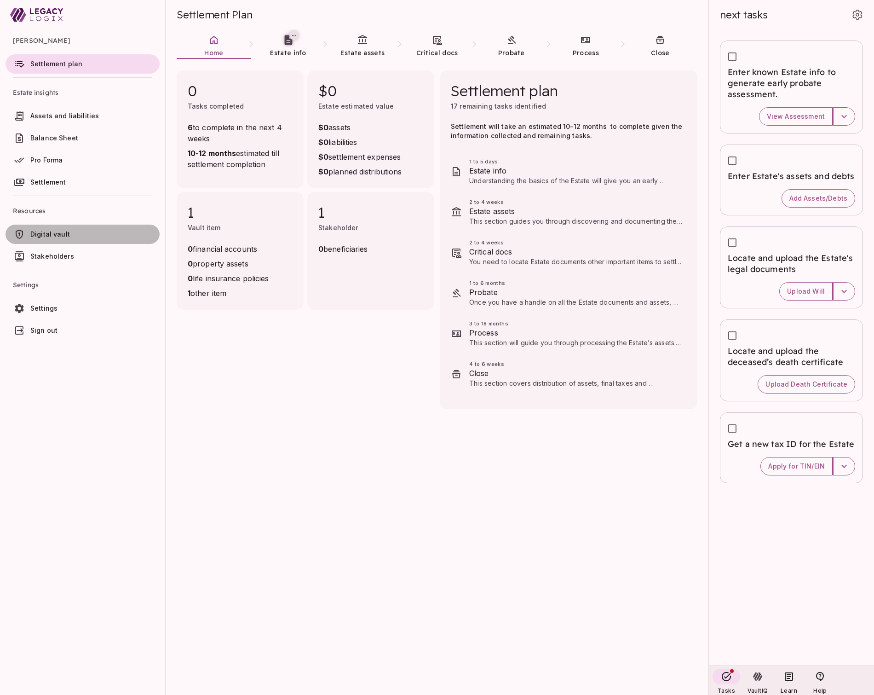
click at [61, 234] on span "Digital vault" at bounding box center [50, 234] width 40 height 8
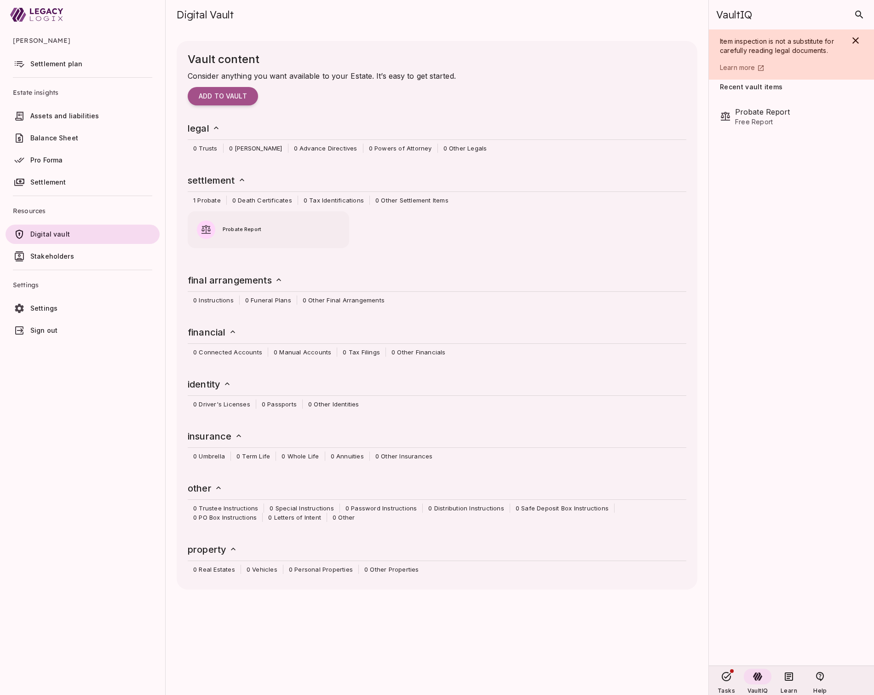
click at [69, 68] on span "Settlement plan" at bounding box center [56, 64] width 52 height 8
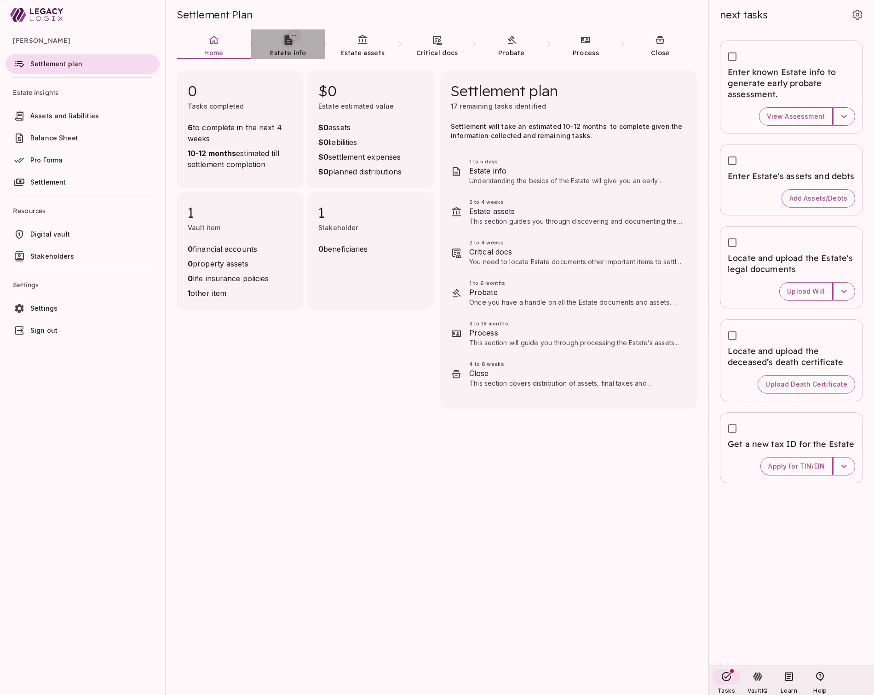
click at [284, 45] on icon at bounding box center [288, 40] width 12 height 12
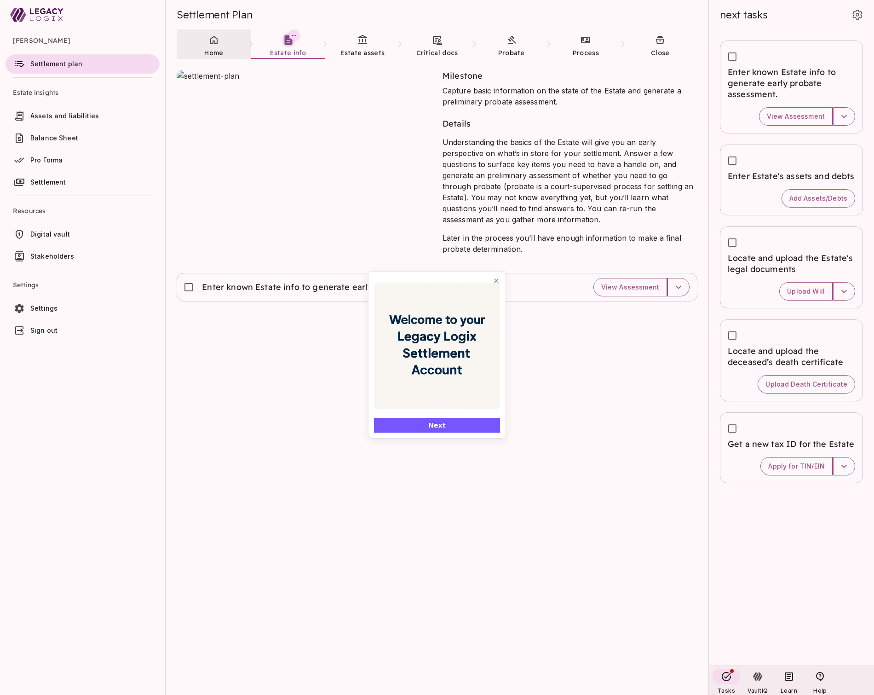
click at [212, 48] on link "Home" at bounding box center [214, 45] width 75 height 33
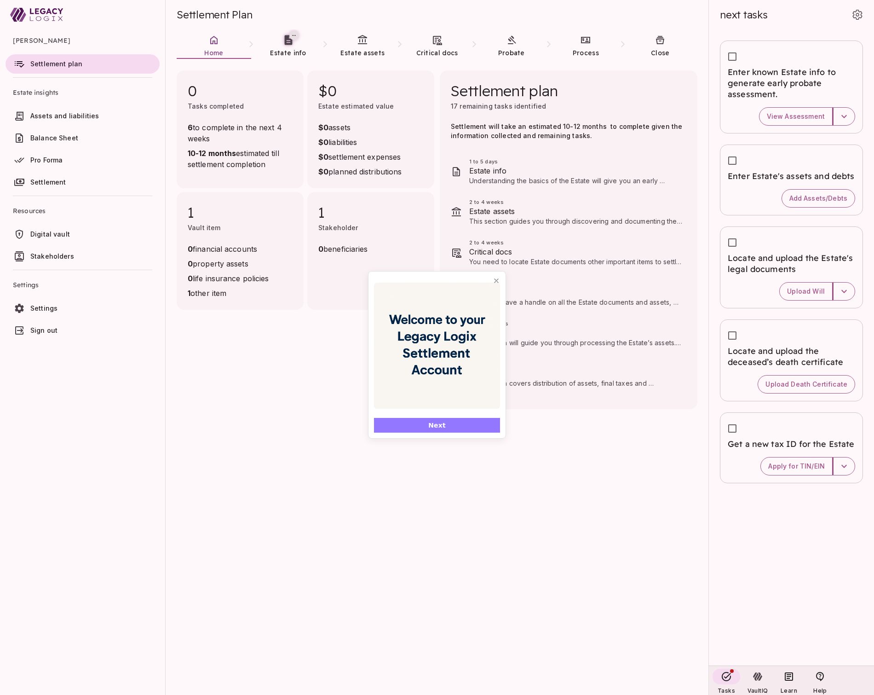
click at [467, 425] on button "Next" at bounding box center [437, 425] width 126 height 15
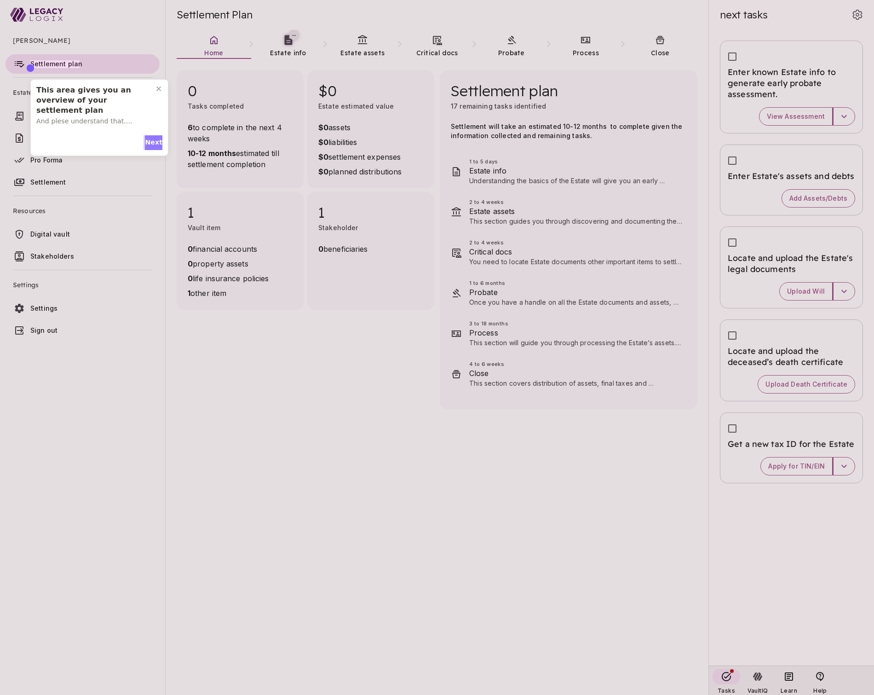
click at [150, 140] on span "Next" at bounding box center [153, 143] width 17 height 10
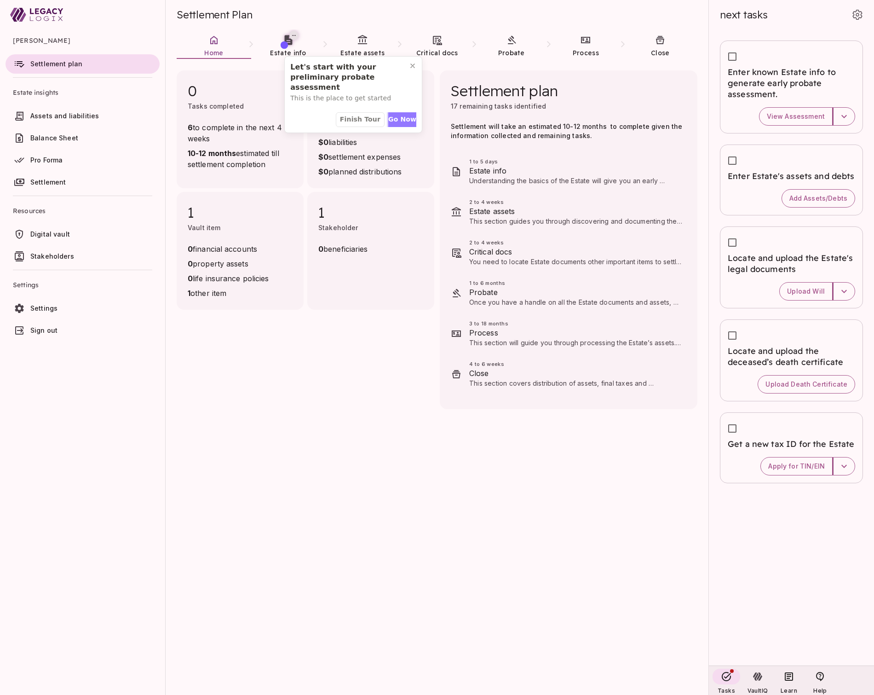
click at [397, 115] on span "Go Now" at bounding box center [402, 120] width 28 height 10
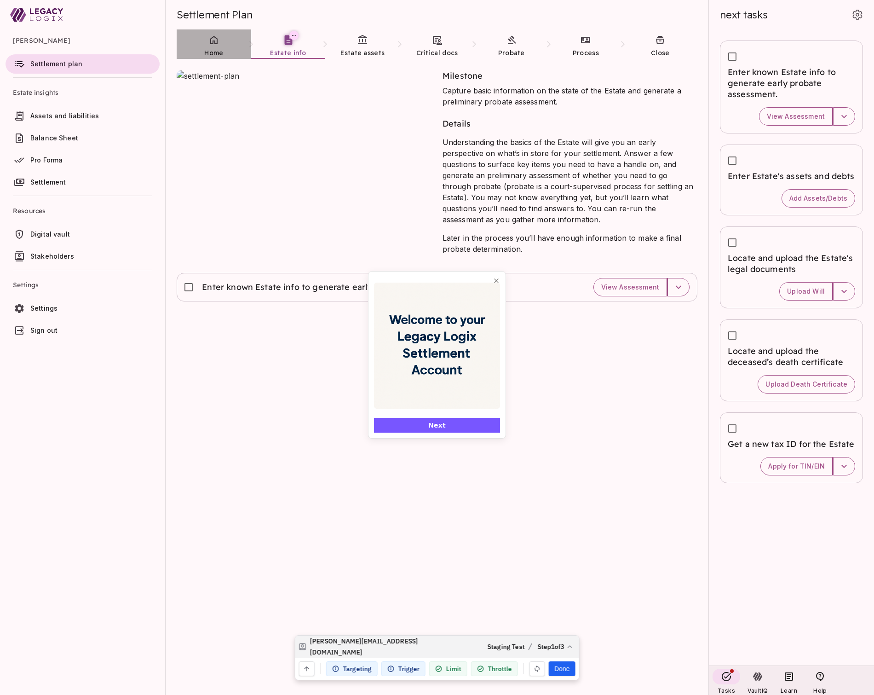
click at [220, 38] on link "Home" at bounding box center [214, 45] width 75 height 33
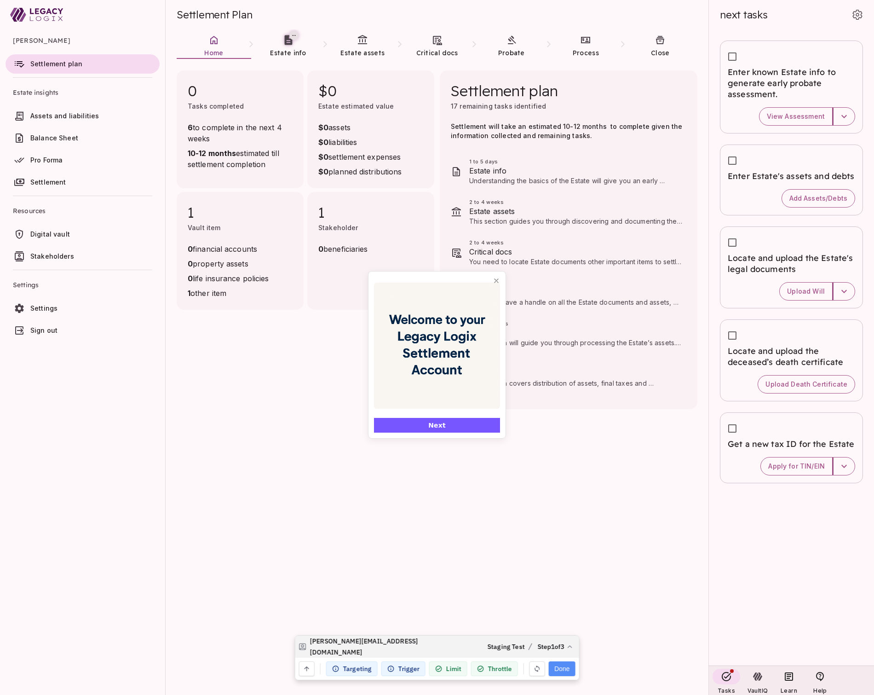
click at [564, 668] on button "Done" at bounding box center [562, 668] width 26 height 15
click at [456, 427] on button "Next" at bounding box center [437, 425] width 126 height 15
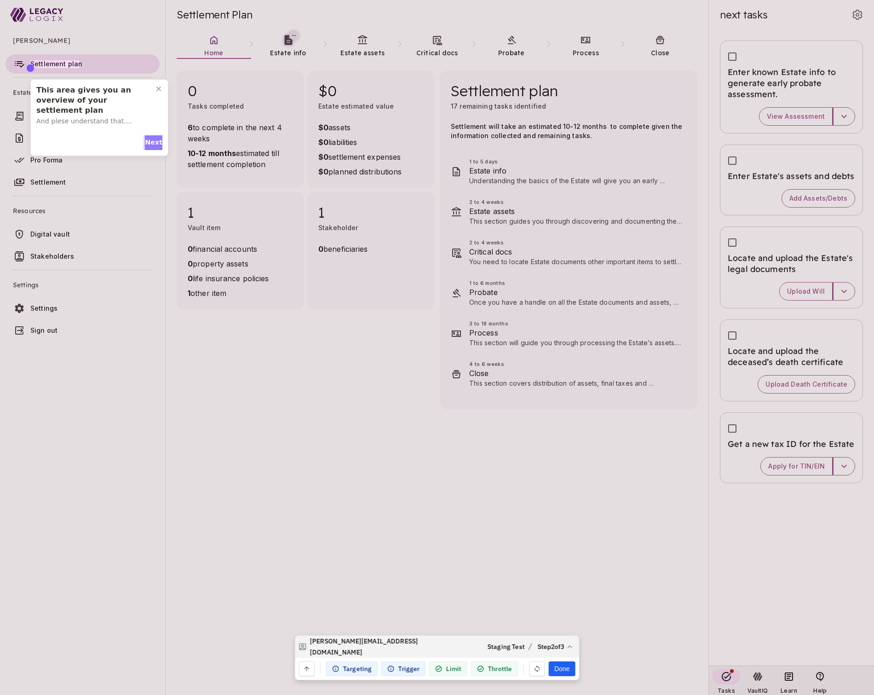
click at [153, 143] on span "Next" at bounding box center [153, 143] width 17 height 10
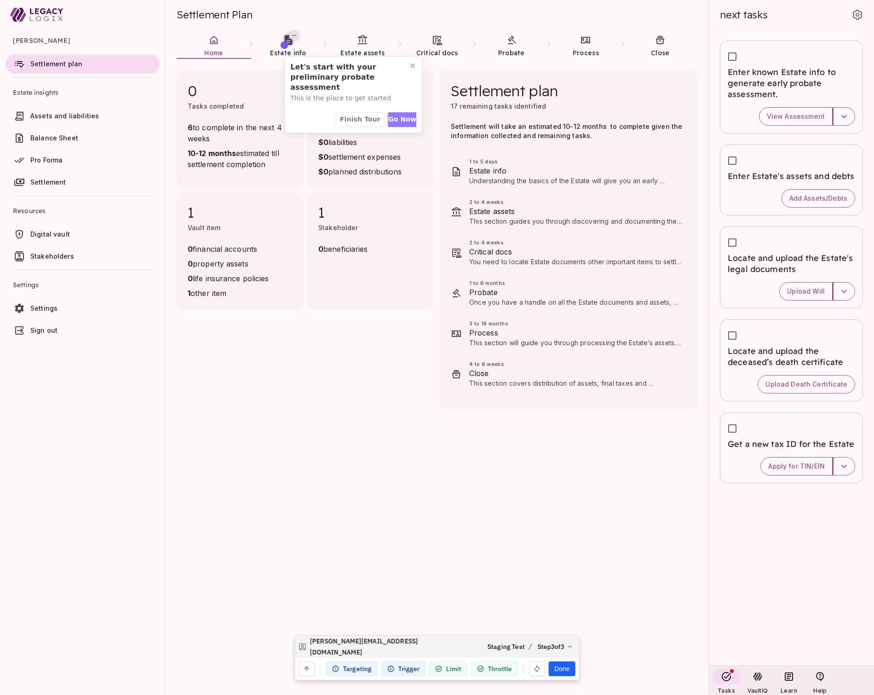
click at [400, 117] on span "Go Now" at bounding box center [402, 120] width 28 height 10
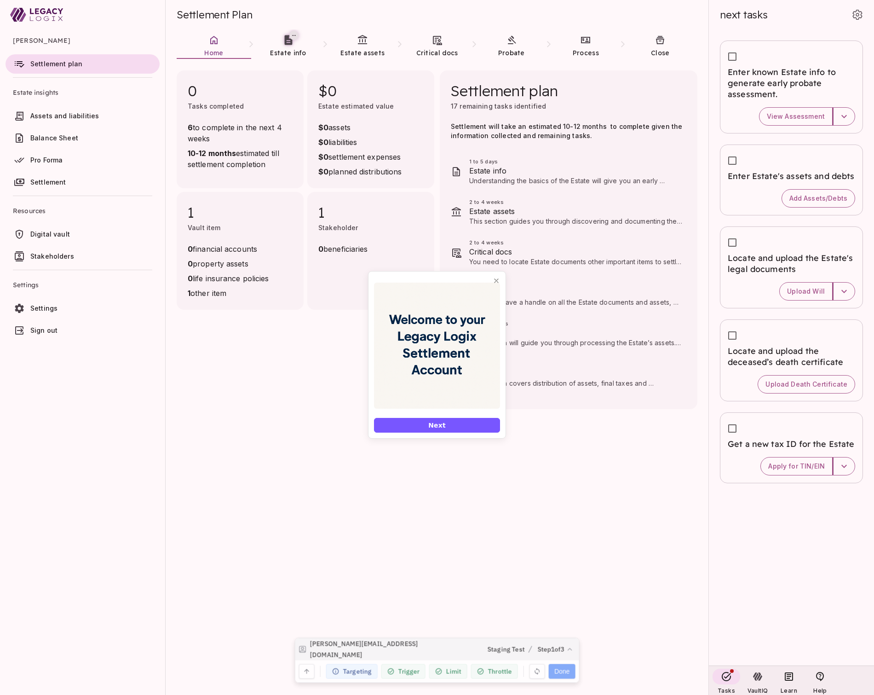
click at [561, 669] on button "Done" at bounding box center [562, 668] width 26 height 15
click at [461, 426] on button "Next" at bounding box center [437, 425] width 126 height 15
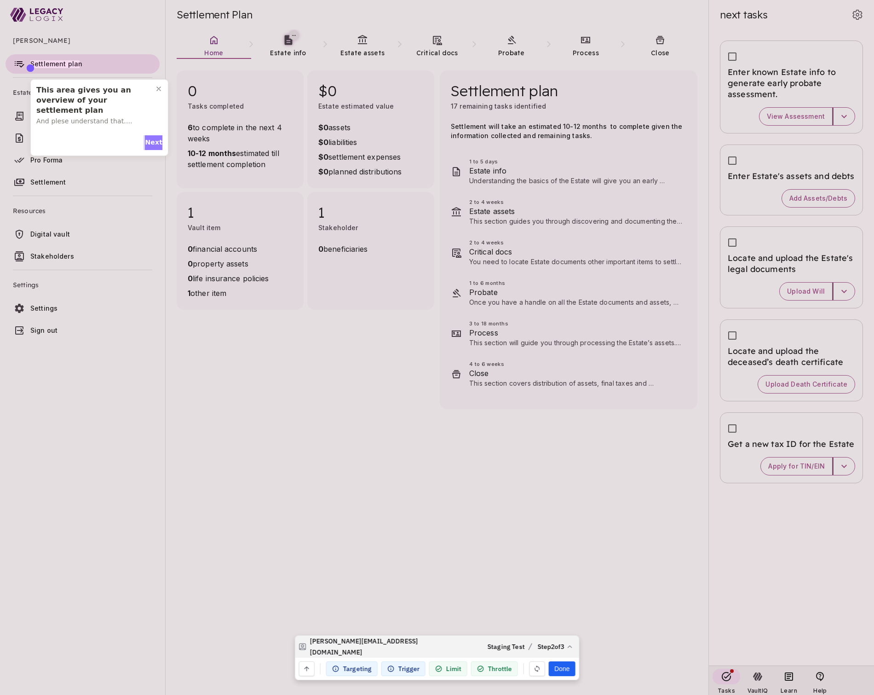
click at [148, 142] on span "Next" at bounding box center [153, 143] width 17 height 10
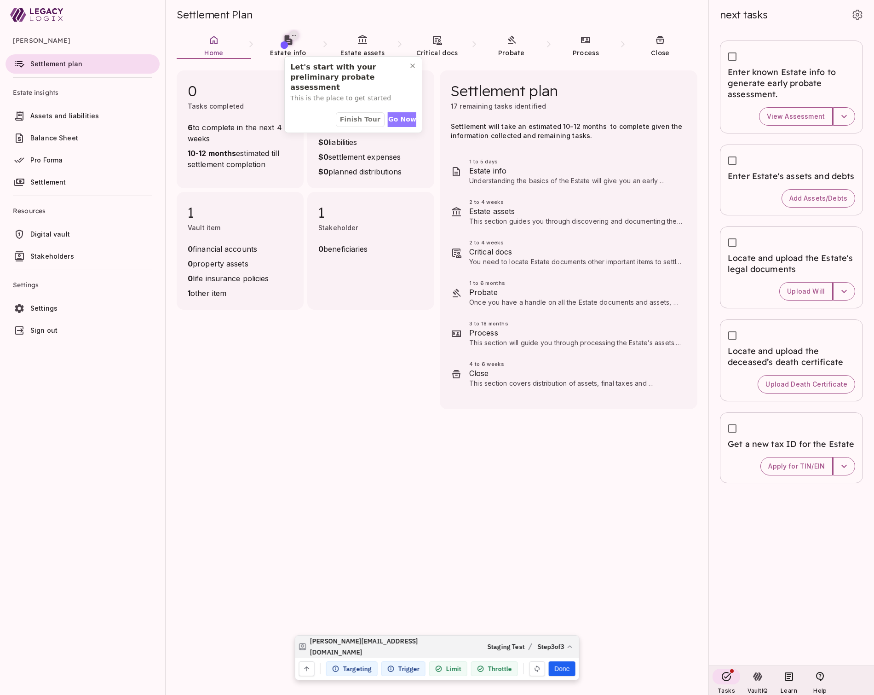
click at [400, 118] on span "Go Now" at bounding box center [402, 120] width 28 height 10
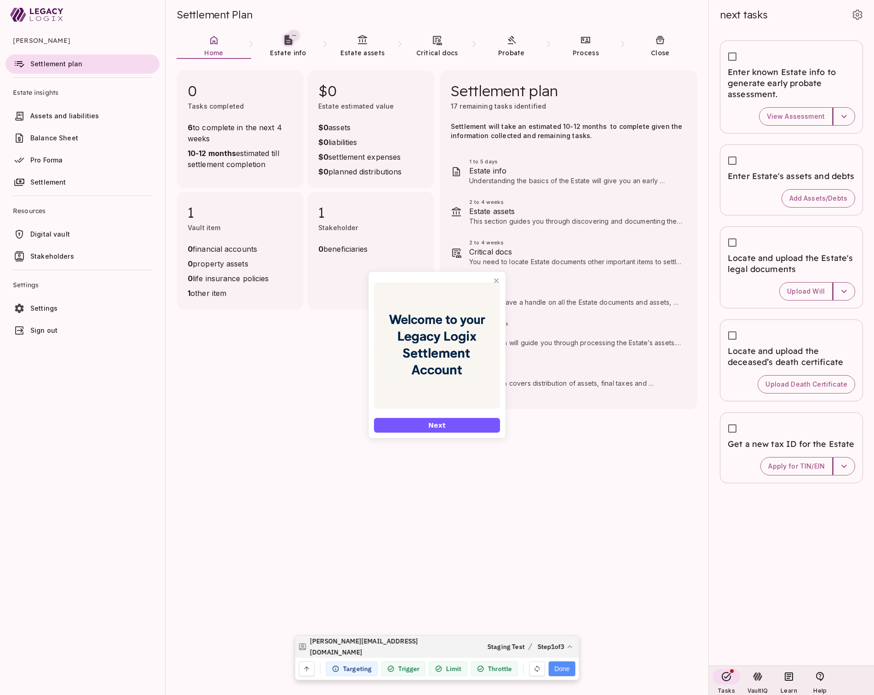
click at [566, 667] on button "Done" at bounding box center [562, 668] width 26 height 15
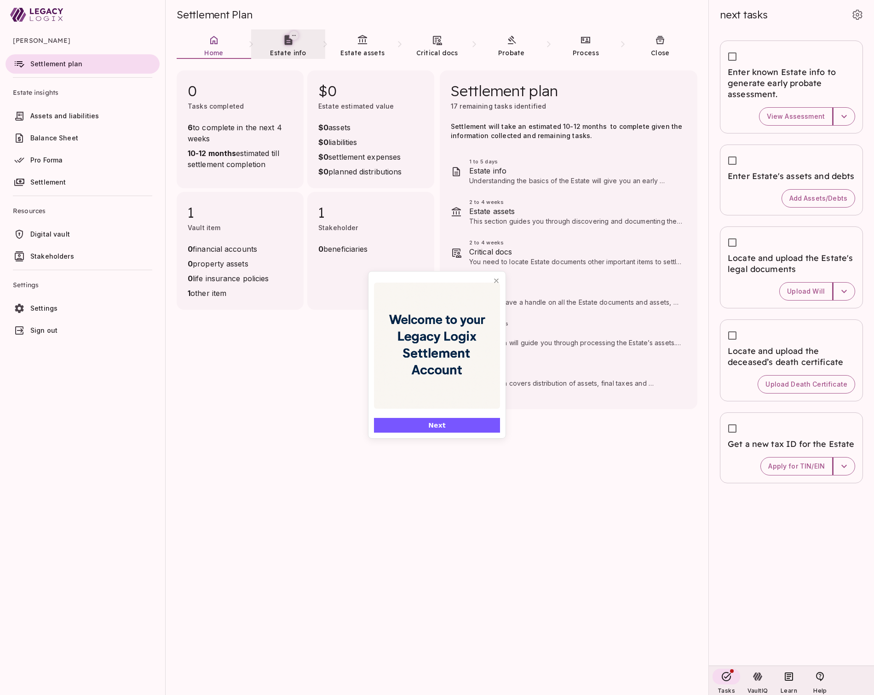
click at [282, 48] on span "Estate info" at bounding box center [288, 52] width 36 height 9
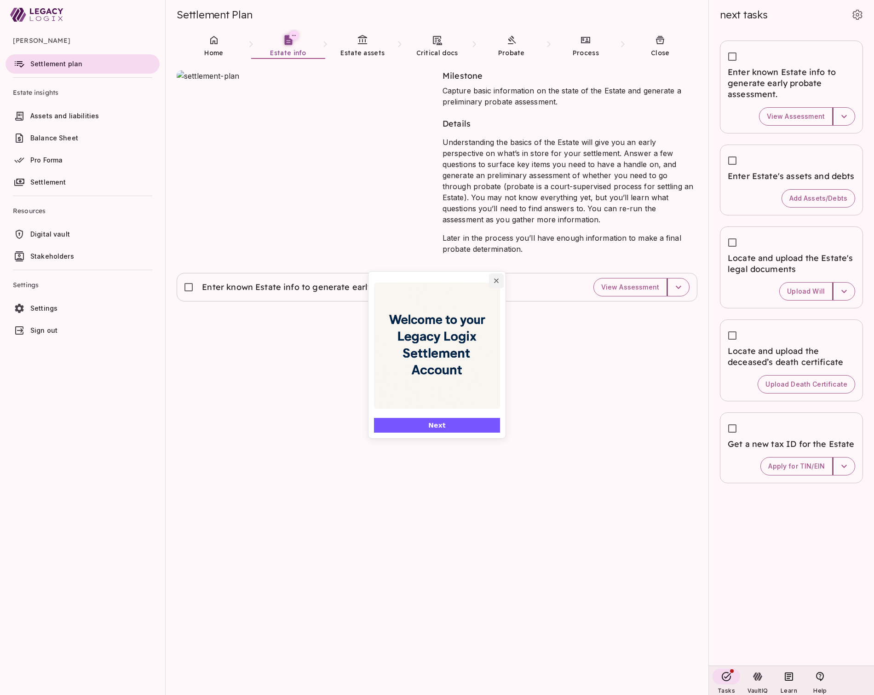
click at [494, 280] on icon "Close popover" at bounding box center [496, 280] width 7 height 7
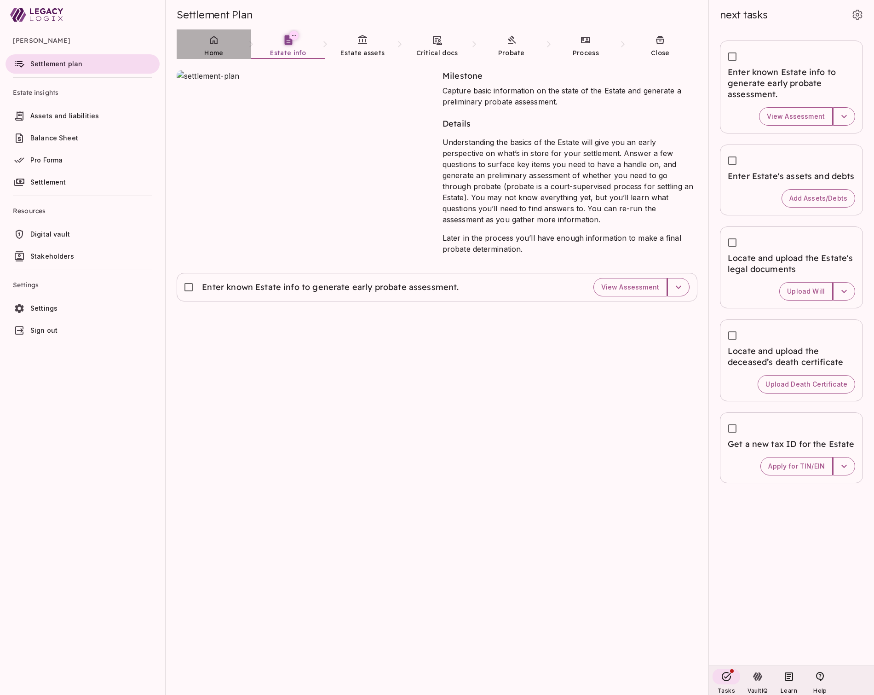
click at [215, 47] on link "Home" at bounding box center [214, 45] width 75 height 33
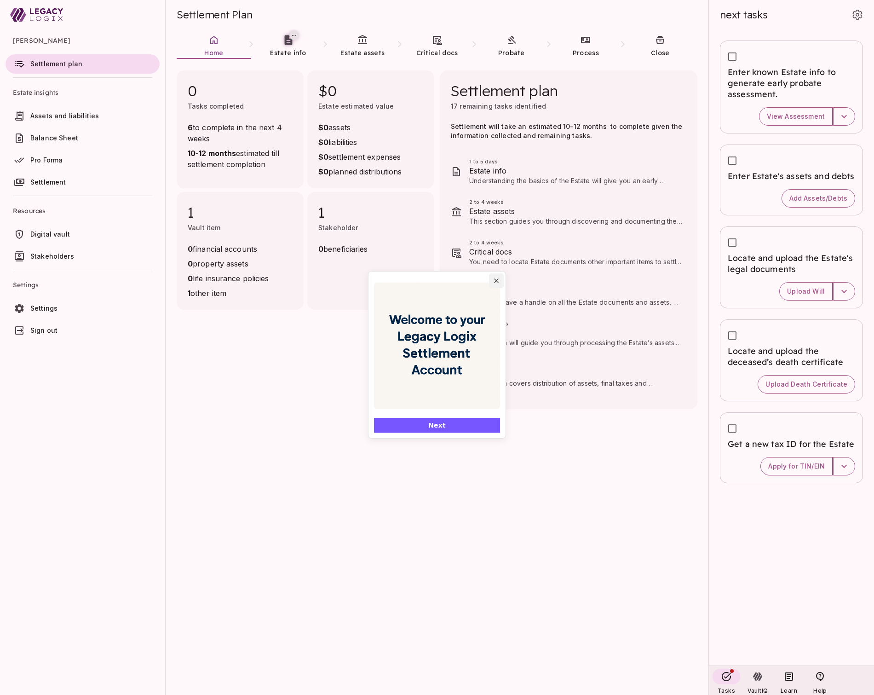
click at [499, 280] on icon "Close popover" at bounding box center [496, 280] width 7 height 7
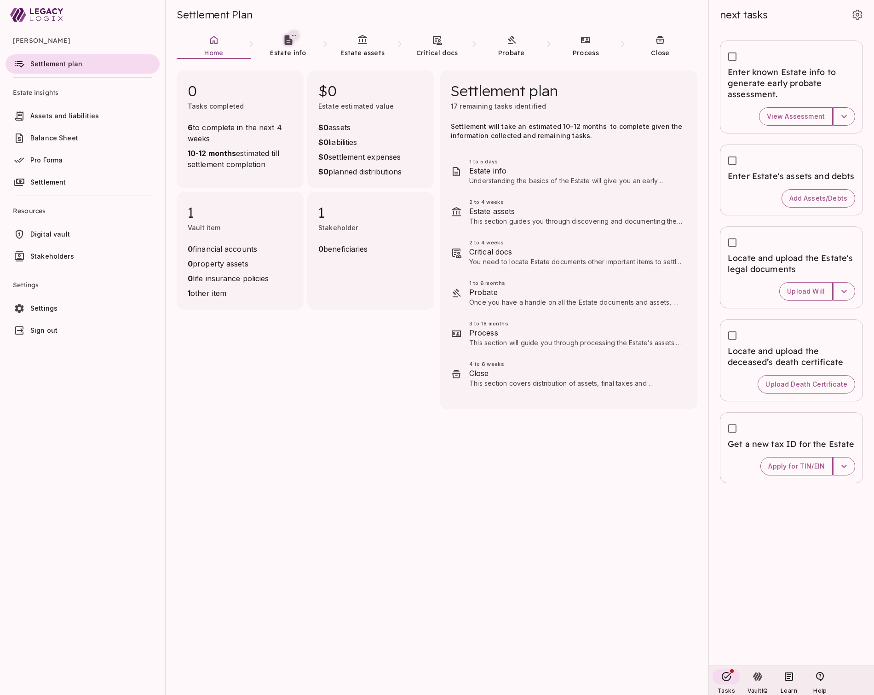
click at [552, 177] on p "Understanding the basics of the Estate will give you an early perspective on wh…" at bounding box center [575, 180] width 213 height 9
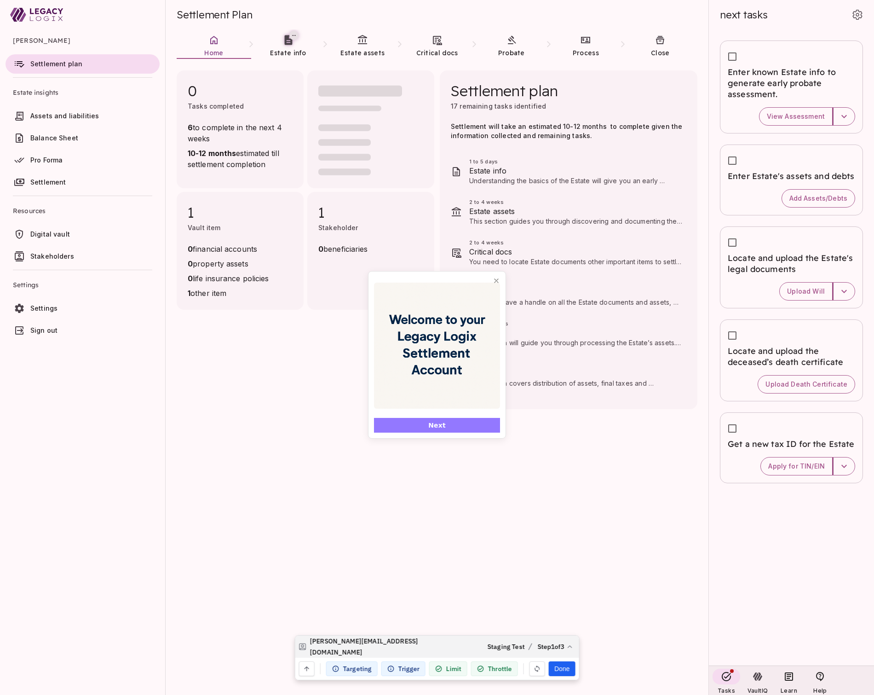
click at [442, 426] on span "Next" at bounding box center [436, 425] width 17 height 10
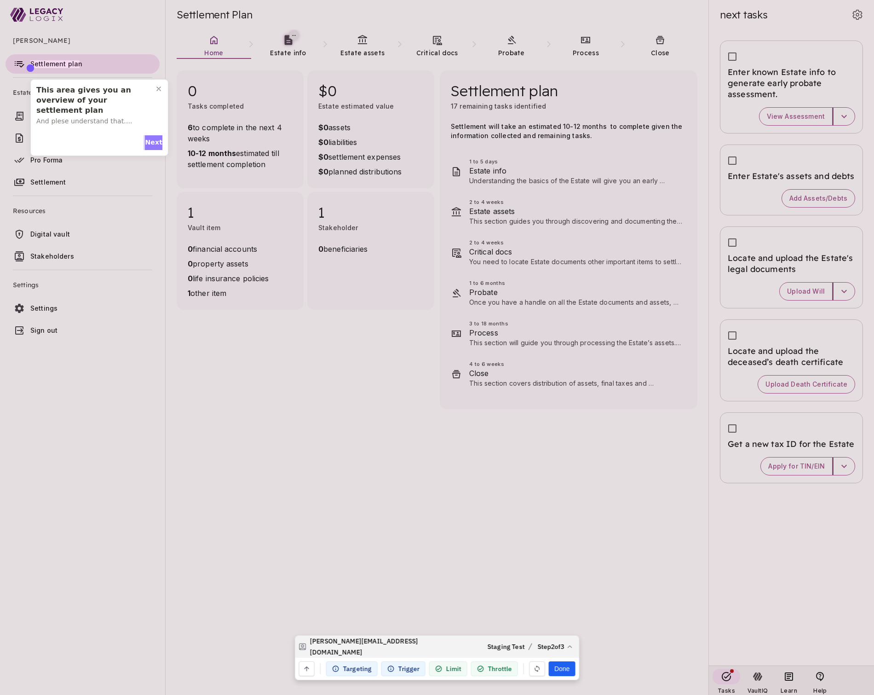
click at [153, 140] on span "Next" at bounding box center [153, 143] width 17 height 10
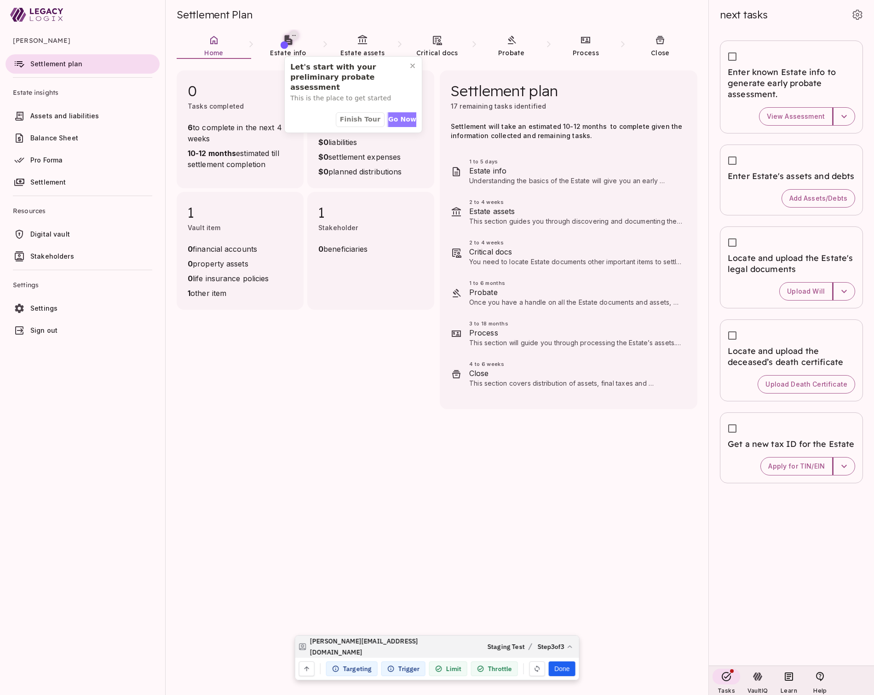
click at [393, 118] on span "Go Now" at bounding box center [402, 120] width 28 height 10
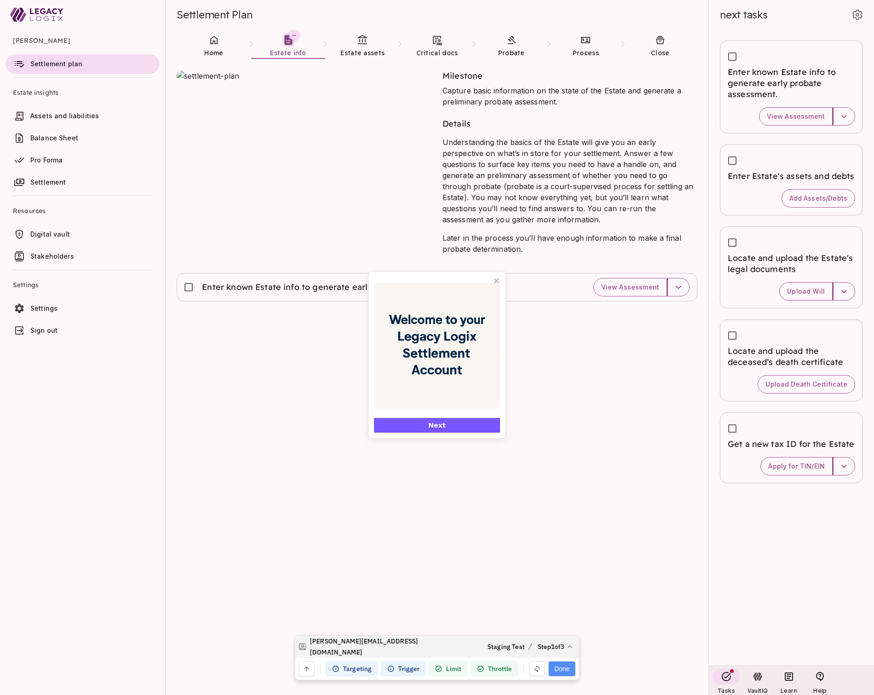
click at [564, 666] on button "Done" at bounding box center [562, 668] width 26 height 15
click at [212, 49] on span "Home" at bounding box center [213, 53] width 19 height 8
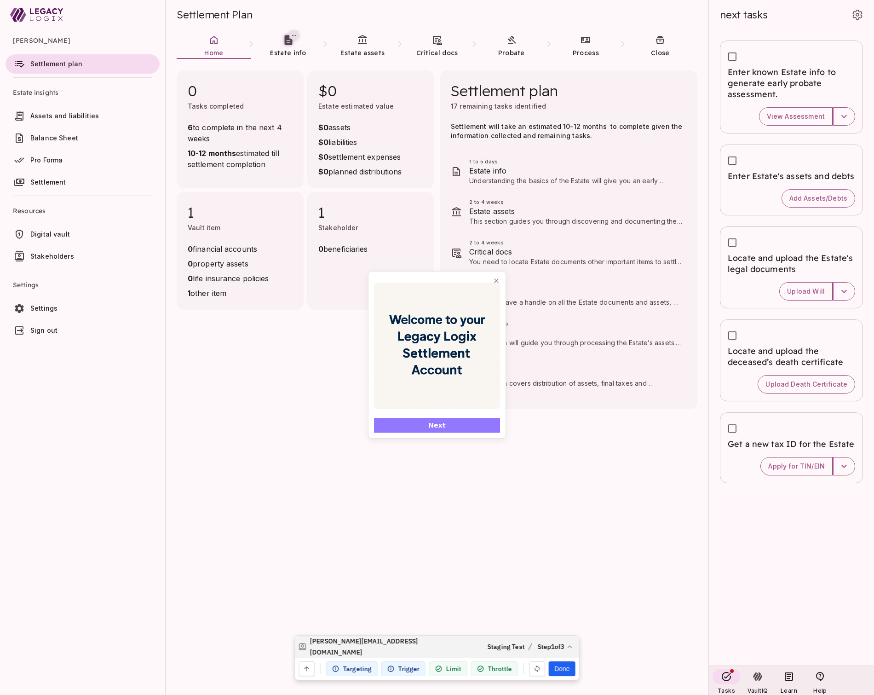
click at [449, 426] on button "Next" at bounding box center [437, 425] width 126 height 15
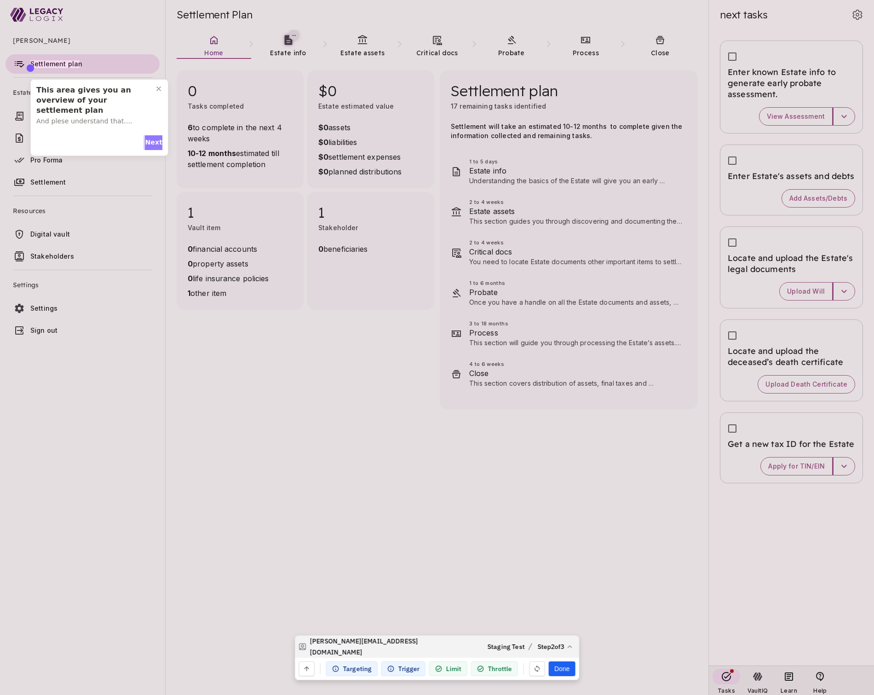
click at [149, 141] on span "Next" at bounding box center [153, 143] width 17 height 10
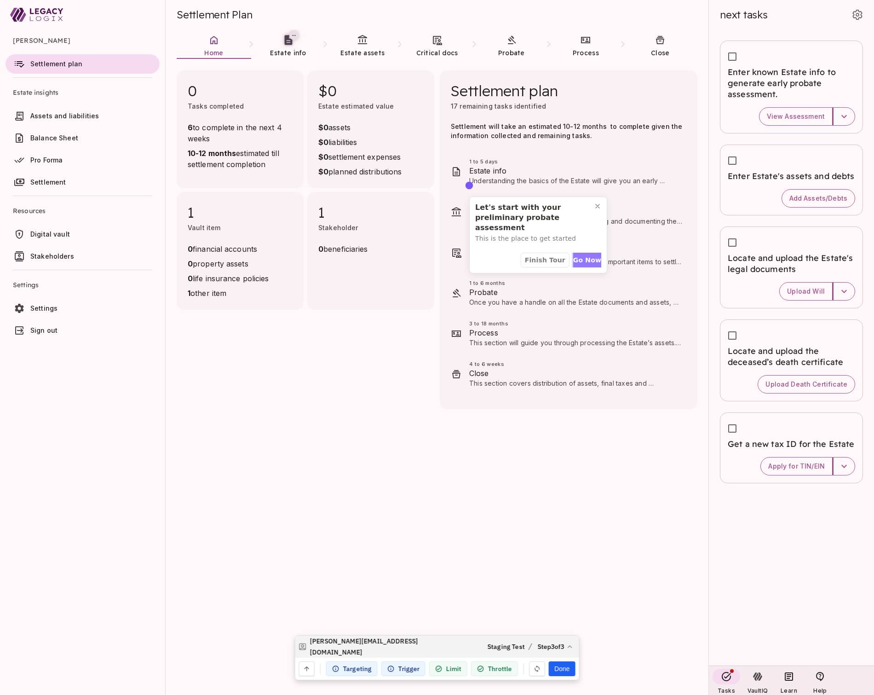
click at [583, 259] on span "Go Now" at bounding box center [587, 260] width 28 height 10
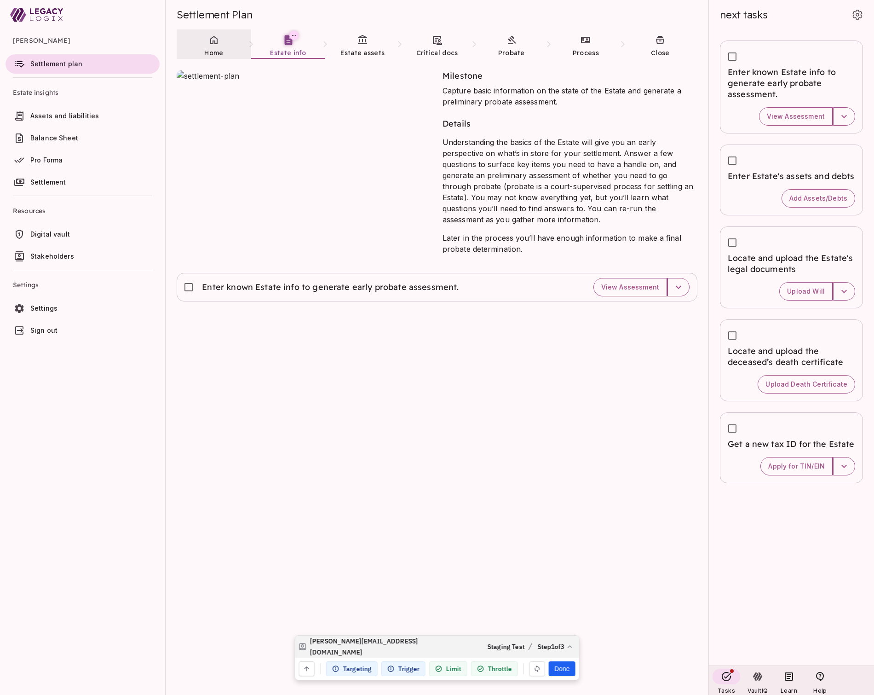
click at [213, 46] on link "Home" at bounding box center [214, 45] width 75 height 33
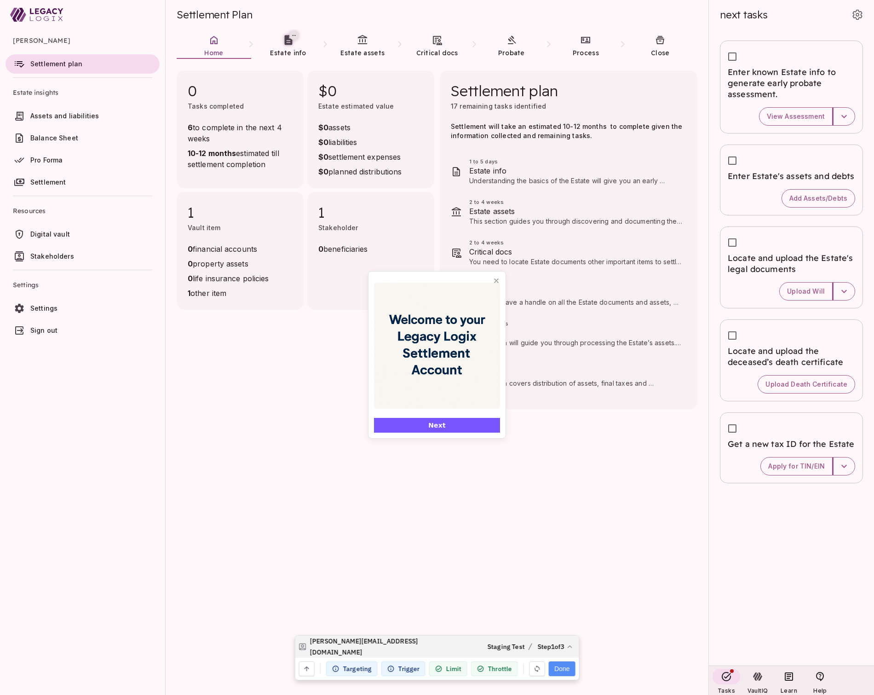
click at [565, 671] on button "Done" at bounding box center [562, 668] width 26 height 15
